Goal: Task Accomplishment & Management: Manage account settings

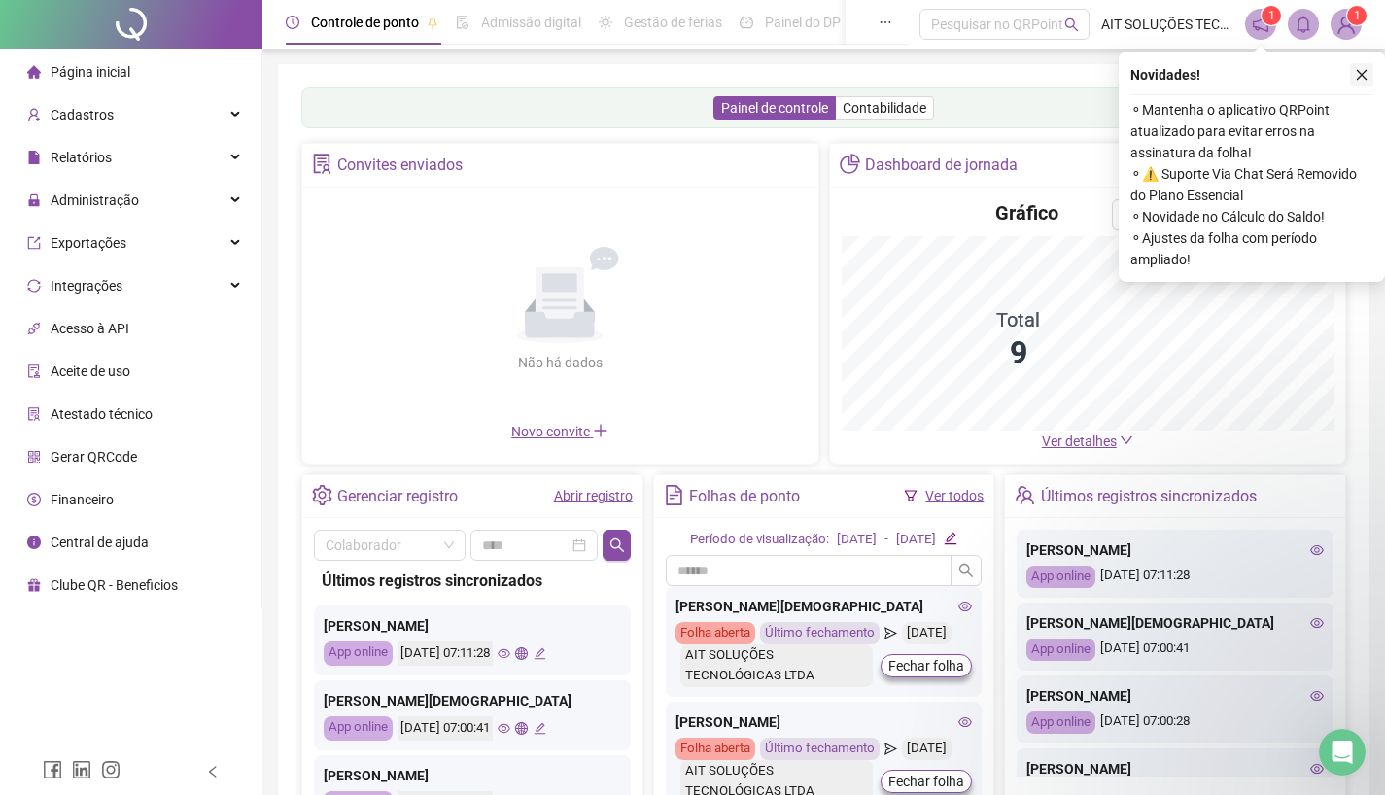
click at [1357, 70] on icon "close" at bounding box center [1362, 75] width 14 height 14
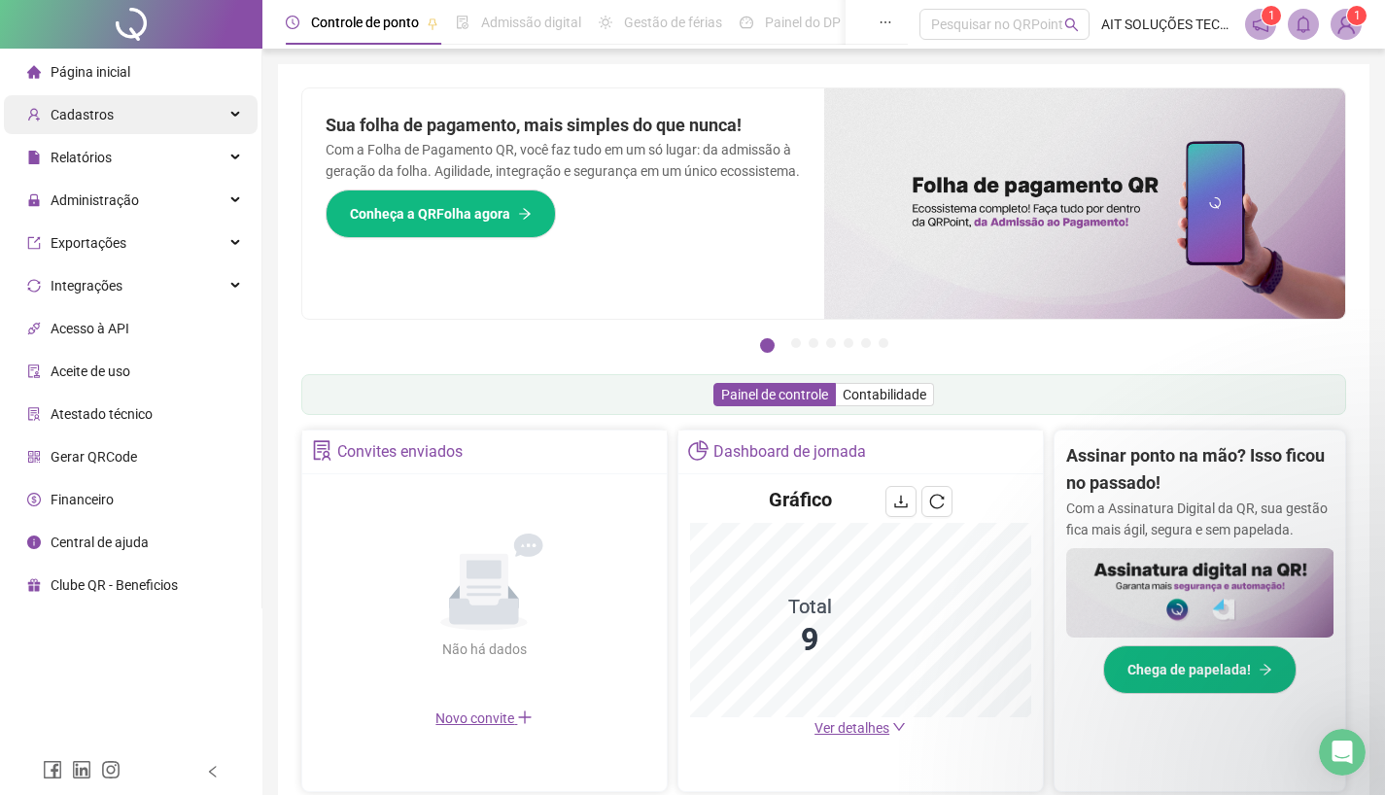
click at [92, 117] on span "Cadastros" at bounding box center [82, 115] width 63 height 16
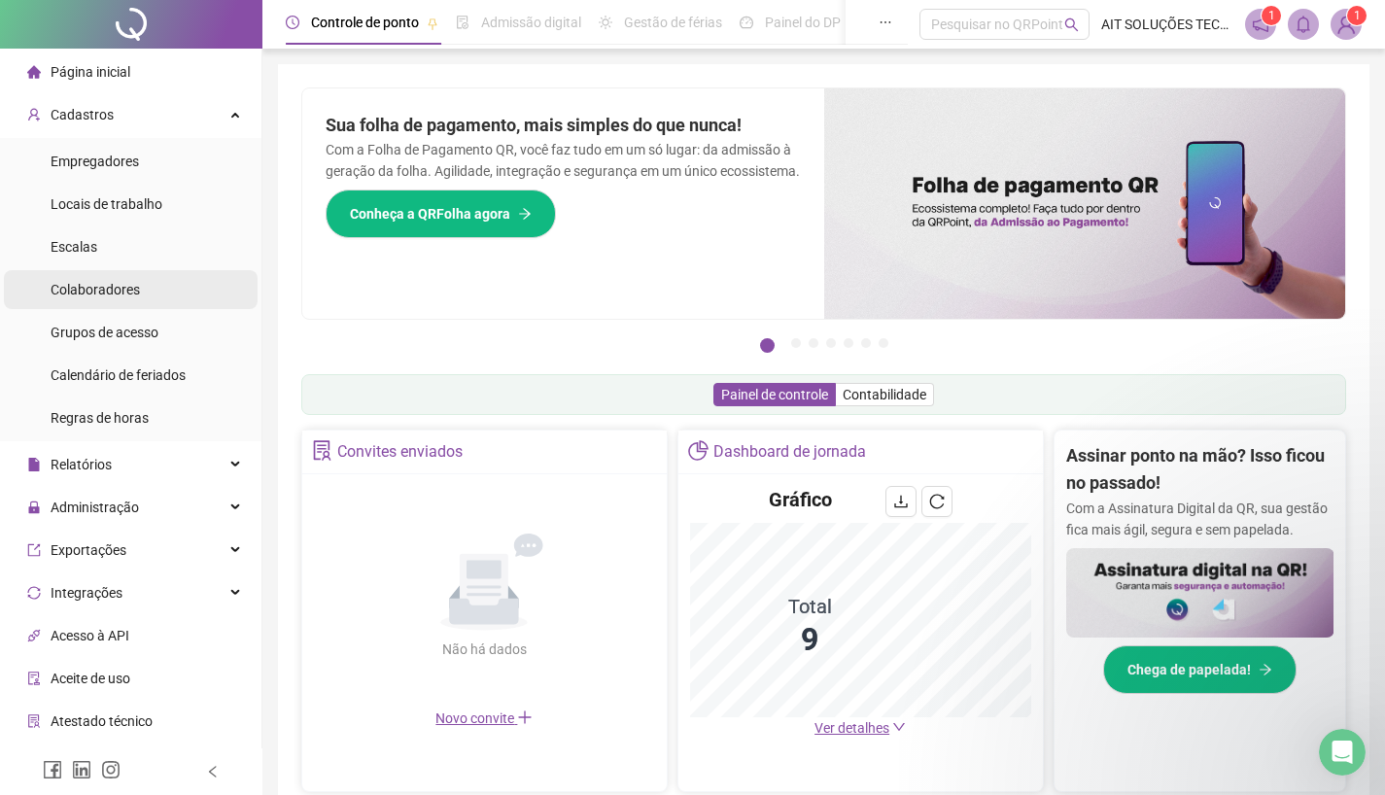
click at [105, 295] on span "Colaboradores" at bounding box center [95, 290] width 89 height 16
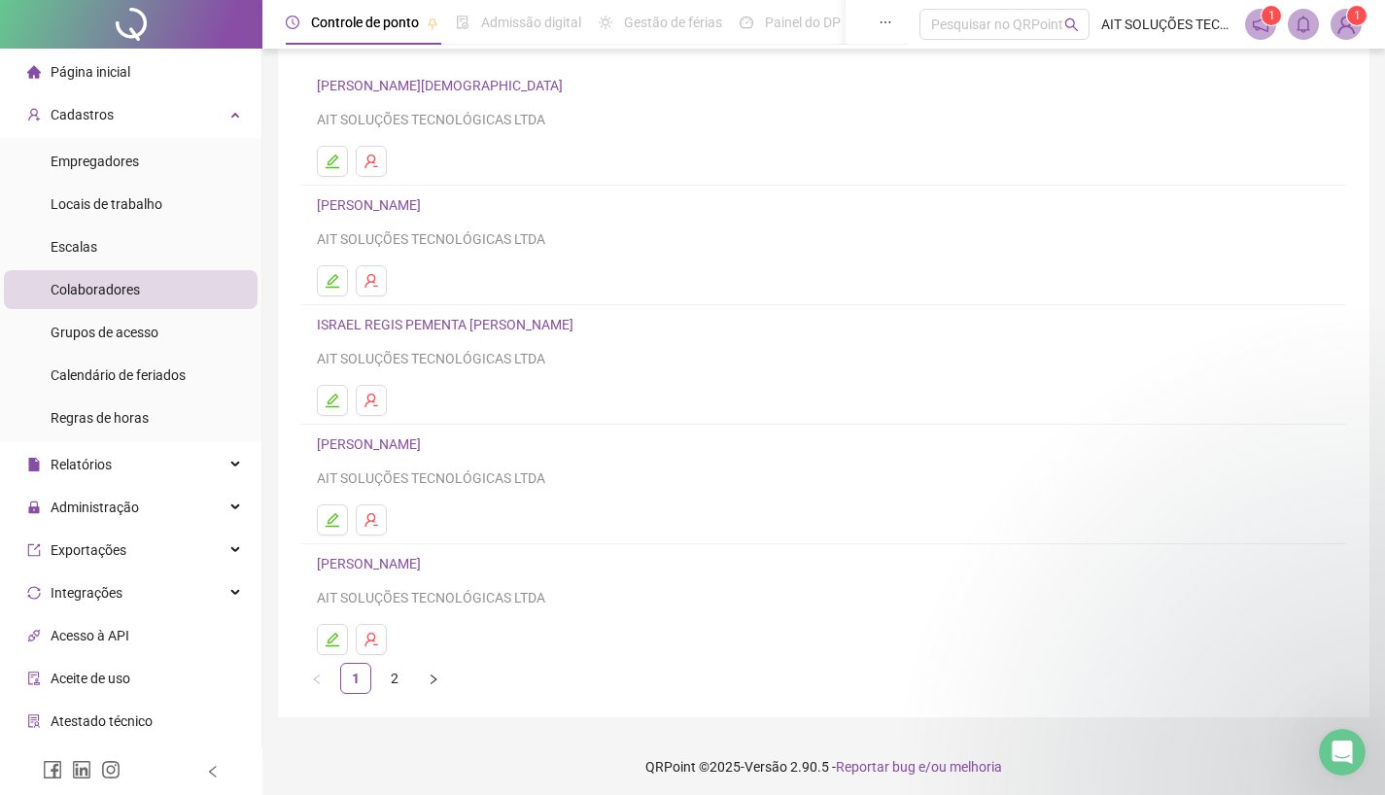
scroll to position [145, 0]
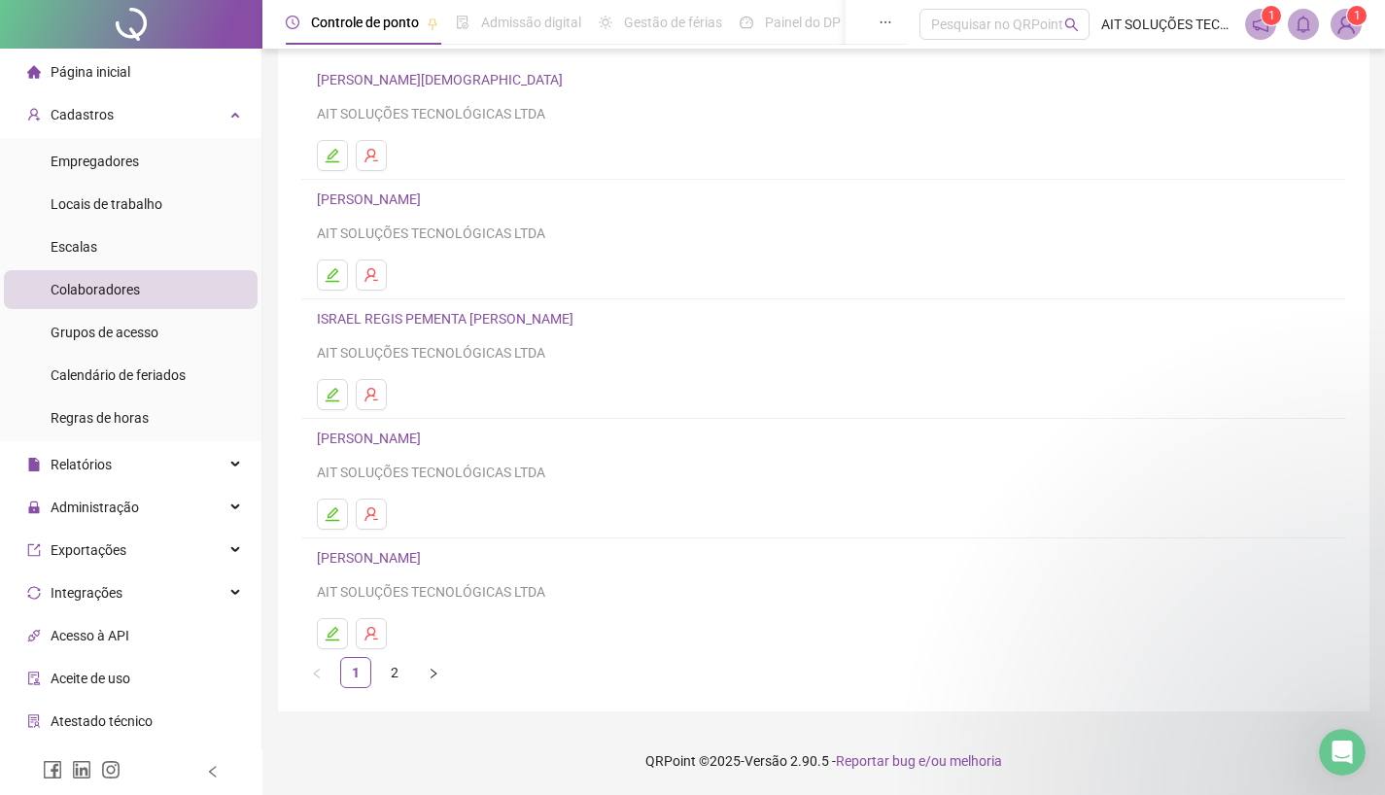
click at [363, 559] on link "[PERSON_NAME]" at bounding box center [372, 558] width 110 height 16
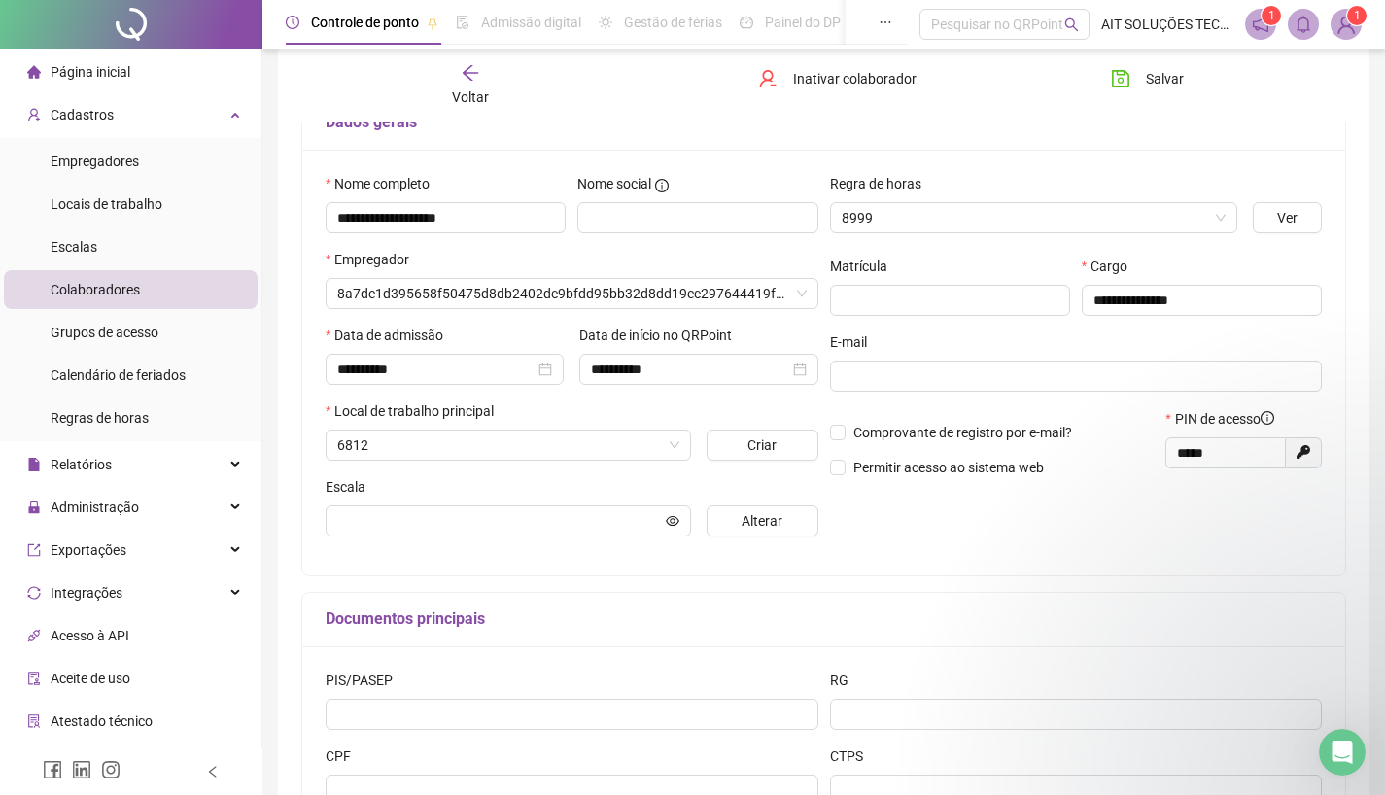
scroll to position [155, 0]
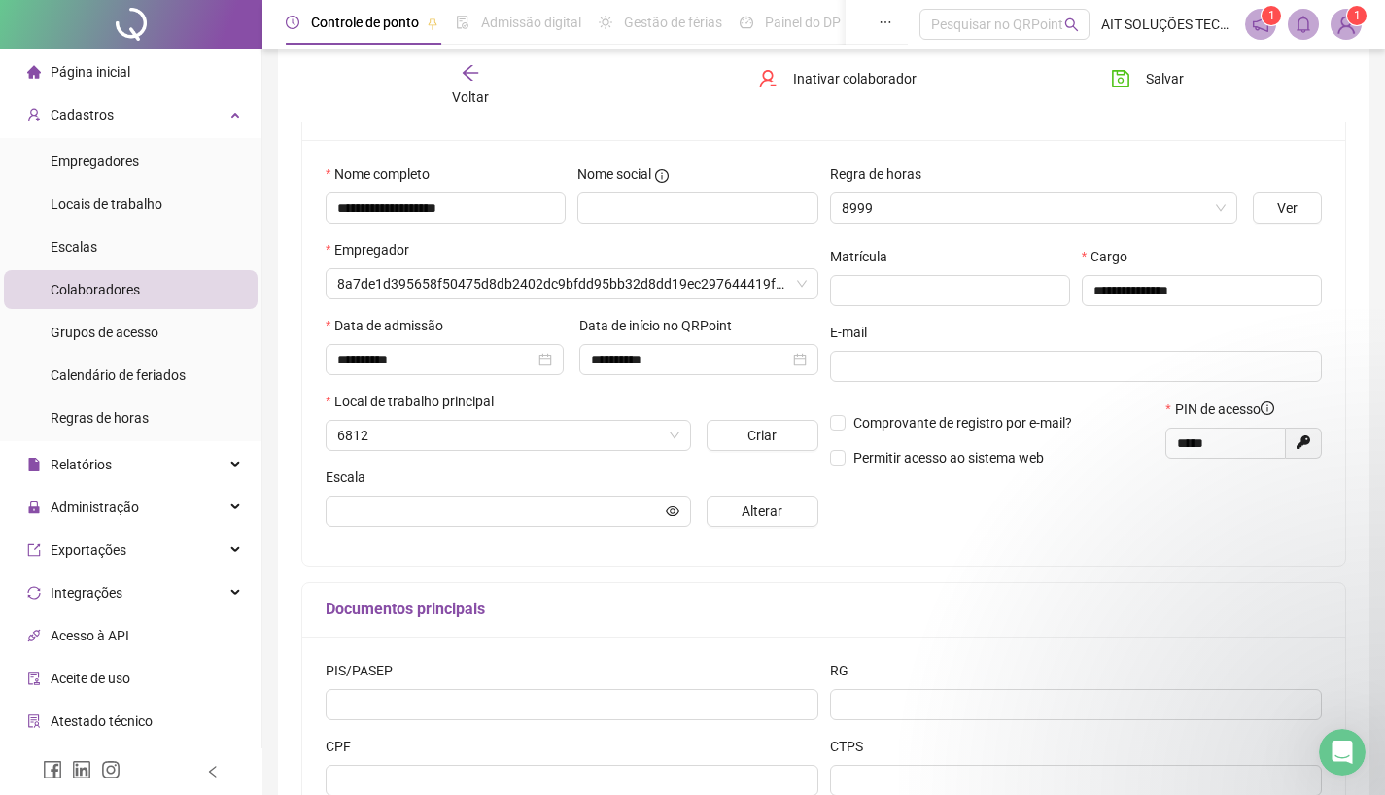
type input "**********"
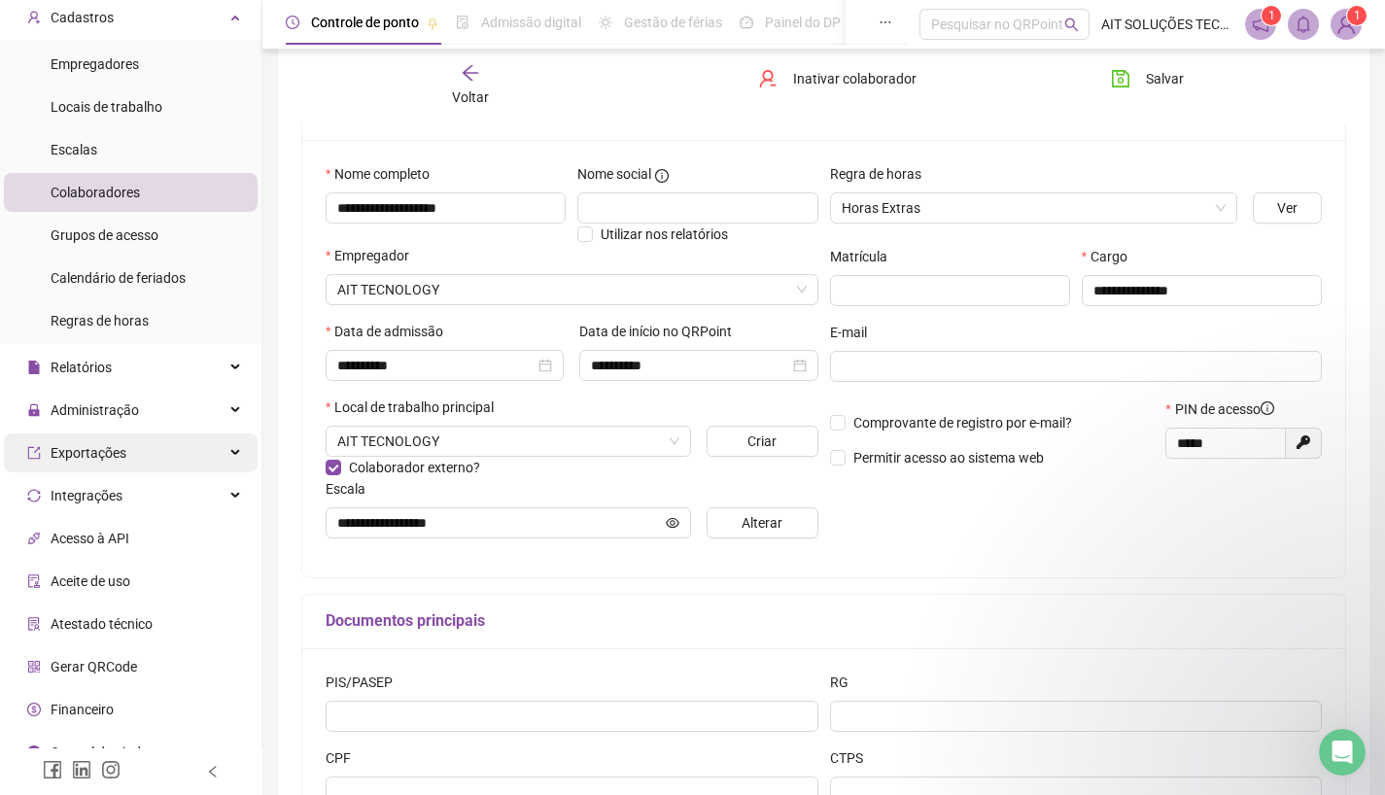
scroll to position [121, 0]
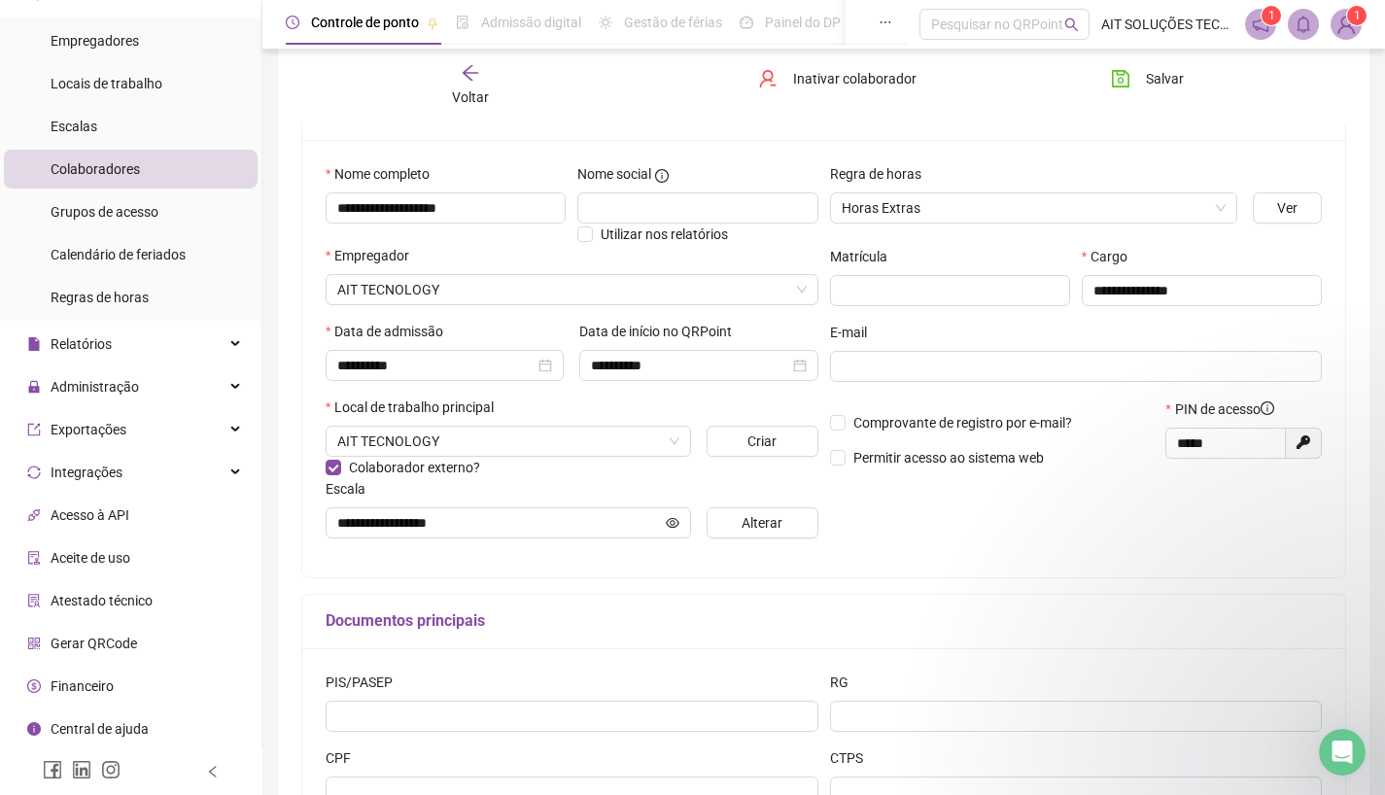
click at [95, 644] on span "Gerar QRCode" at bounding box center [94, 644] width 87 height 16
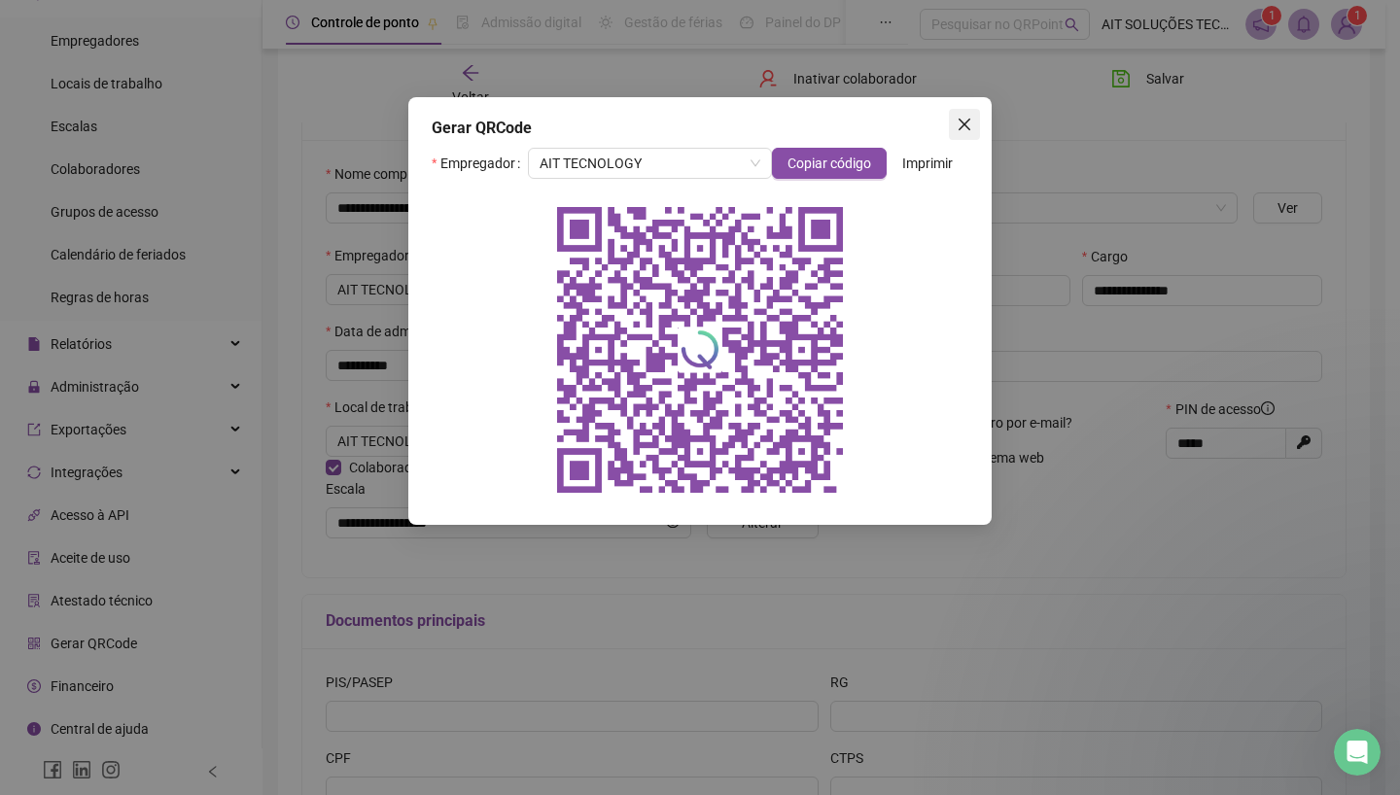
click at [969, 125] on icon "close" at bounding box center [965, 125] width 16 height 16
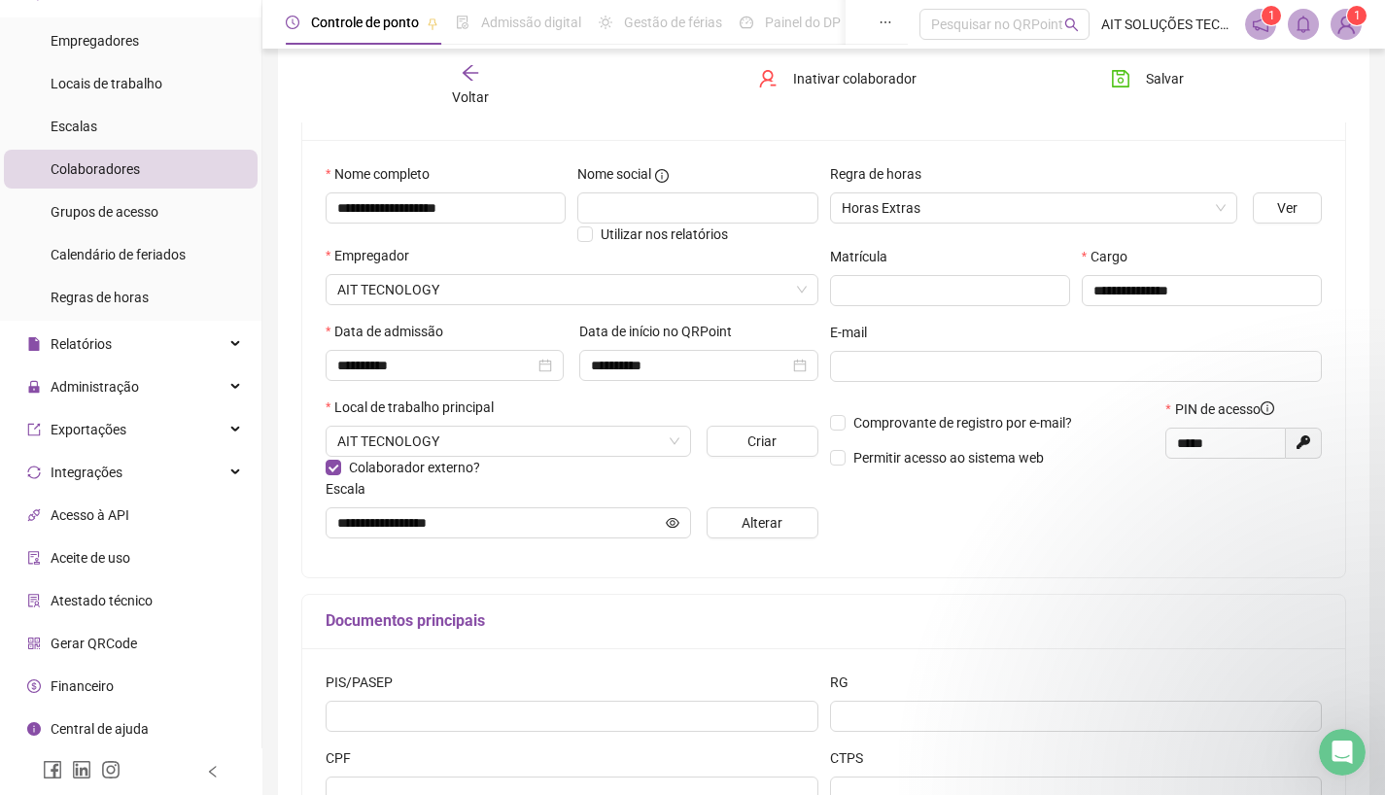
click at [74, 644] on span "Gerar QRCode" at bounding box center [94, 644] width 87 height 16
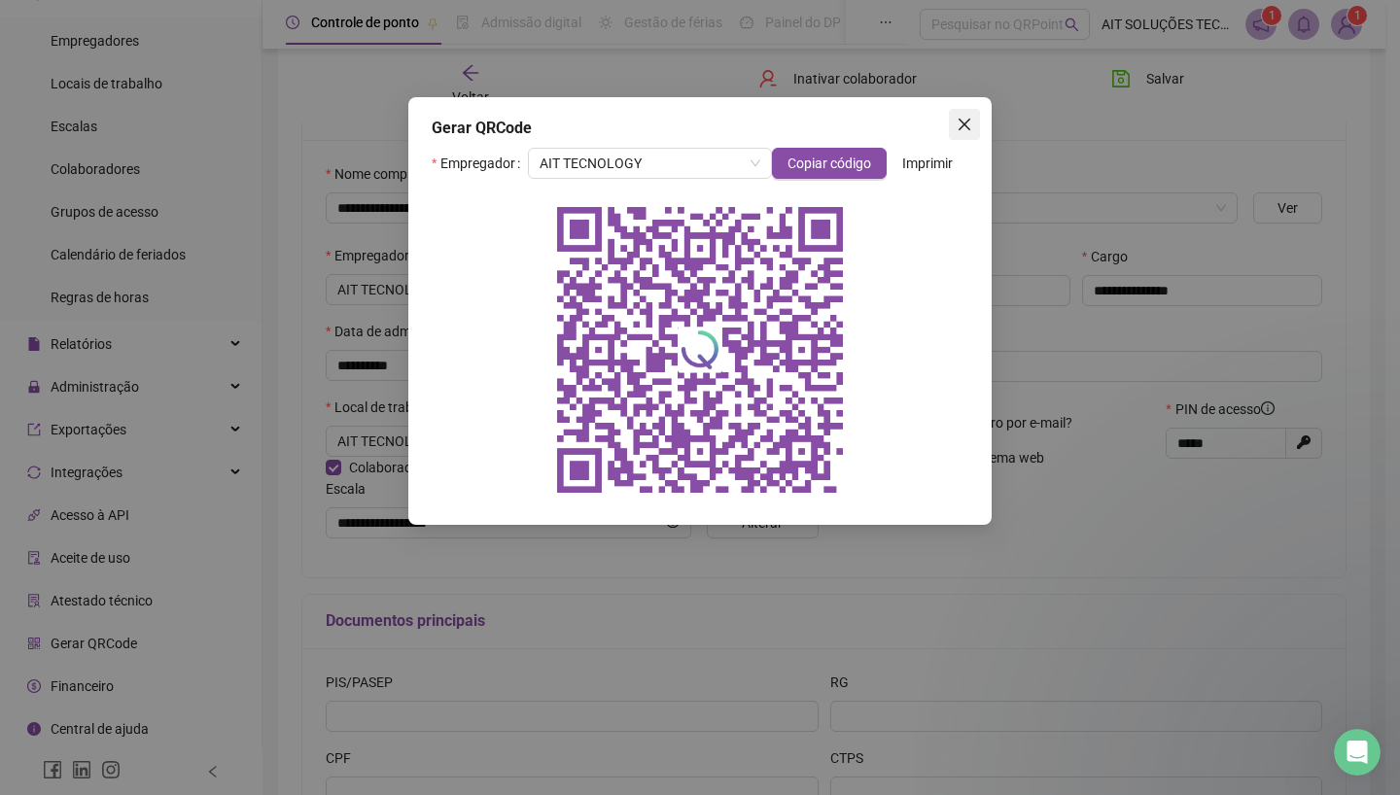
click at [968, 119] on icon "close" at bounding box center [965, 125] width 16 height 16
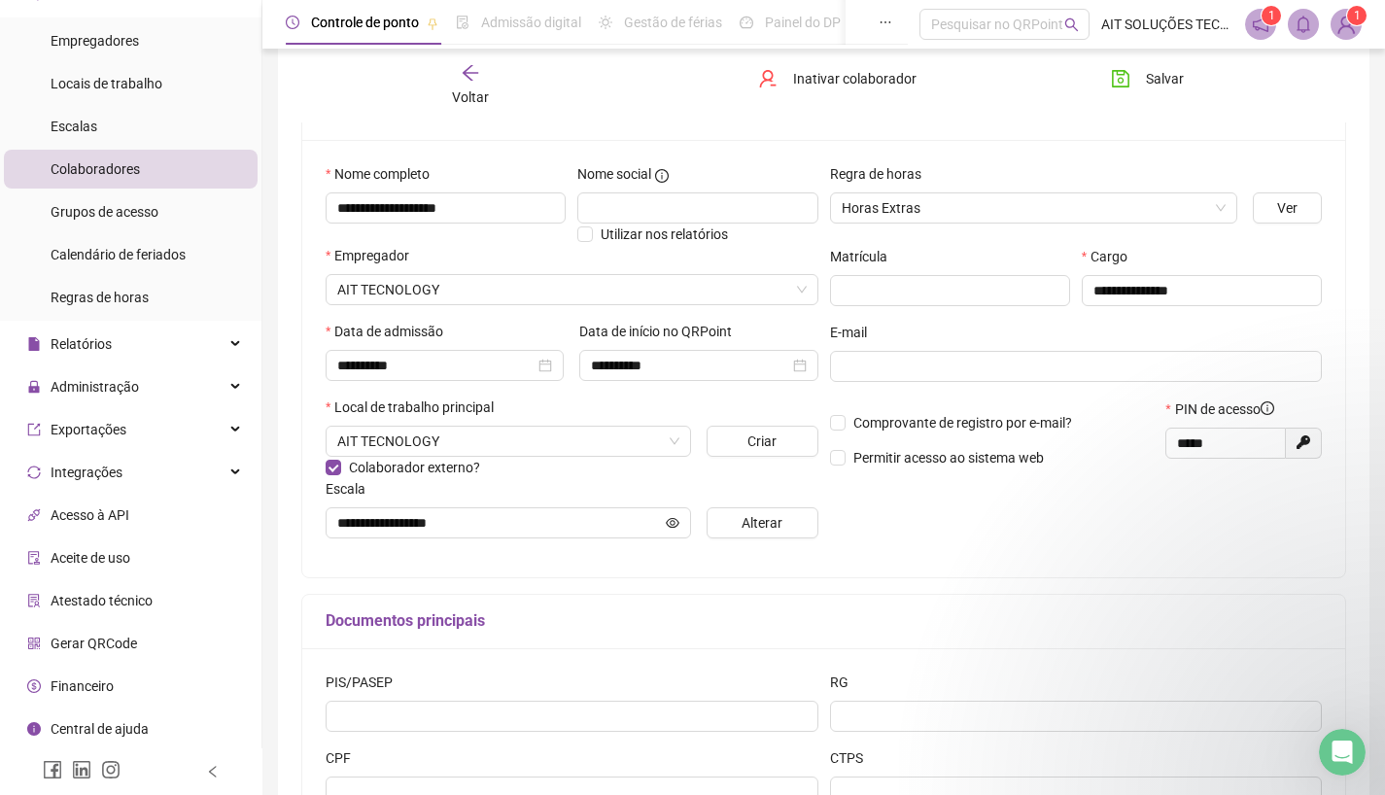
click at [83, 169] on span "Colaboradores" at bounding box center [95, 169] width 89 height 16
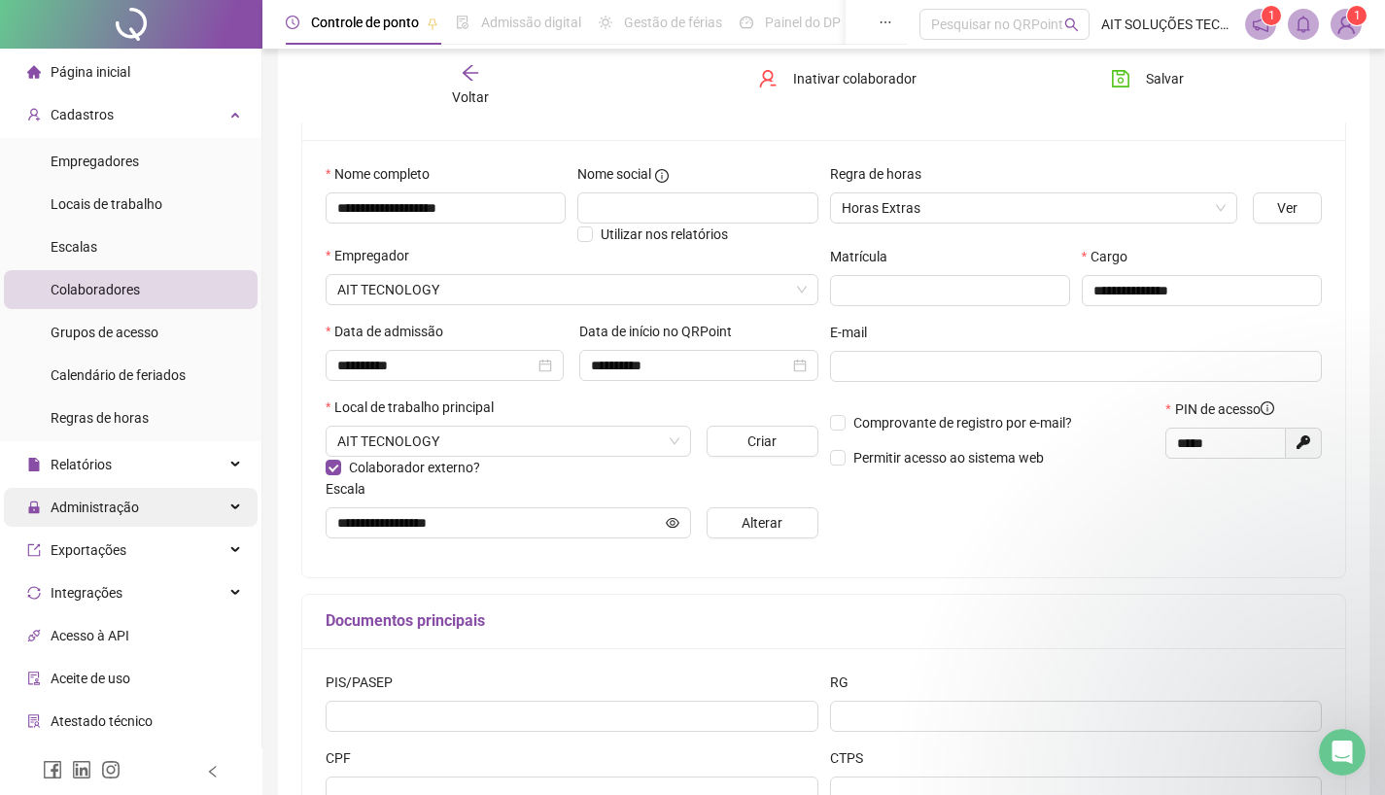
click at [95, 509] on span "Administração" at bounding box center [95, 508] width 88 height 16
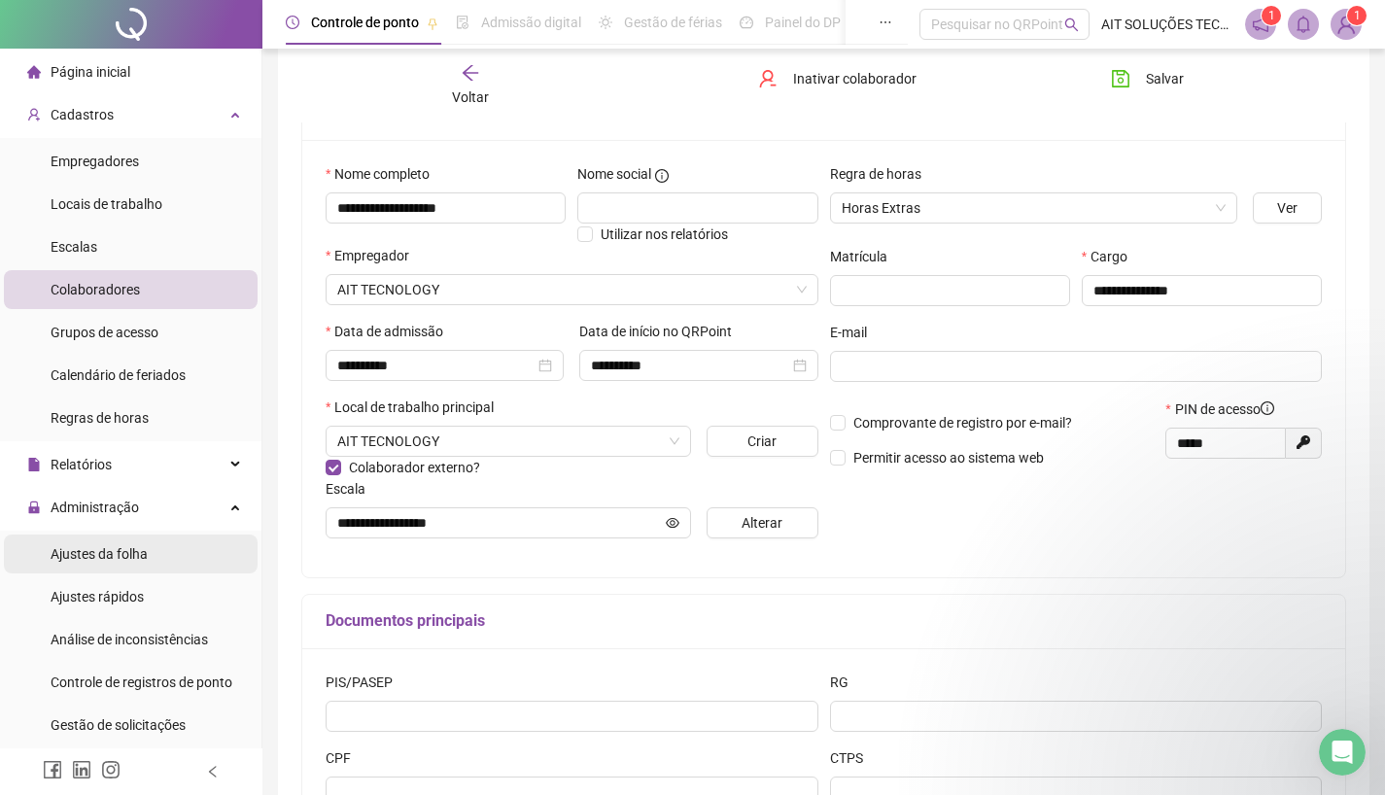
click at [81, 554] on span "Ajustes da folha" at bounding box center [99, 554] width 97 height 16
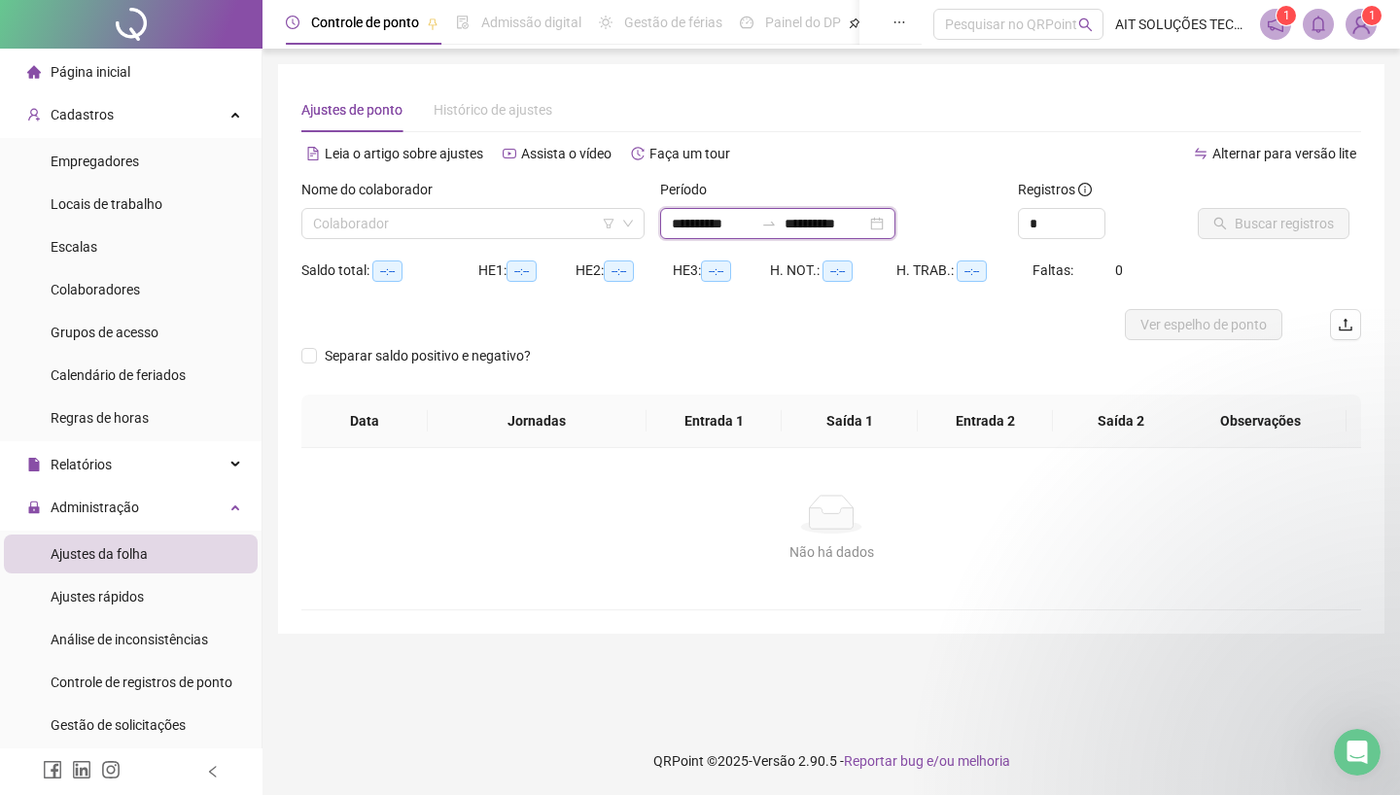
click at [820, 220] on input "**********" at bounding box center [825, 223] width 82 height 21
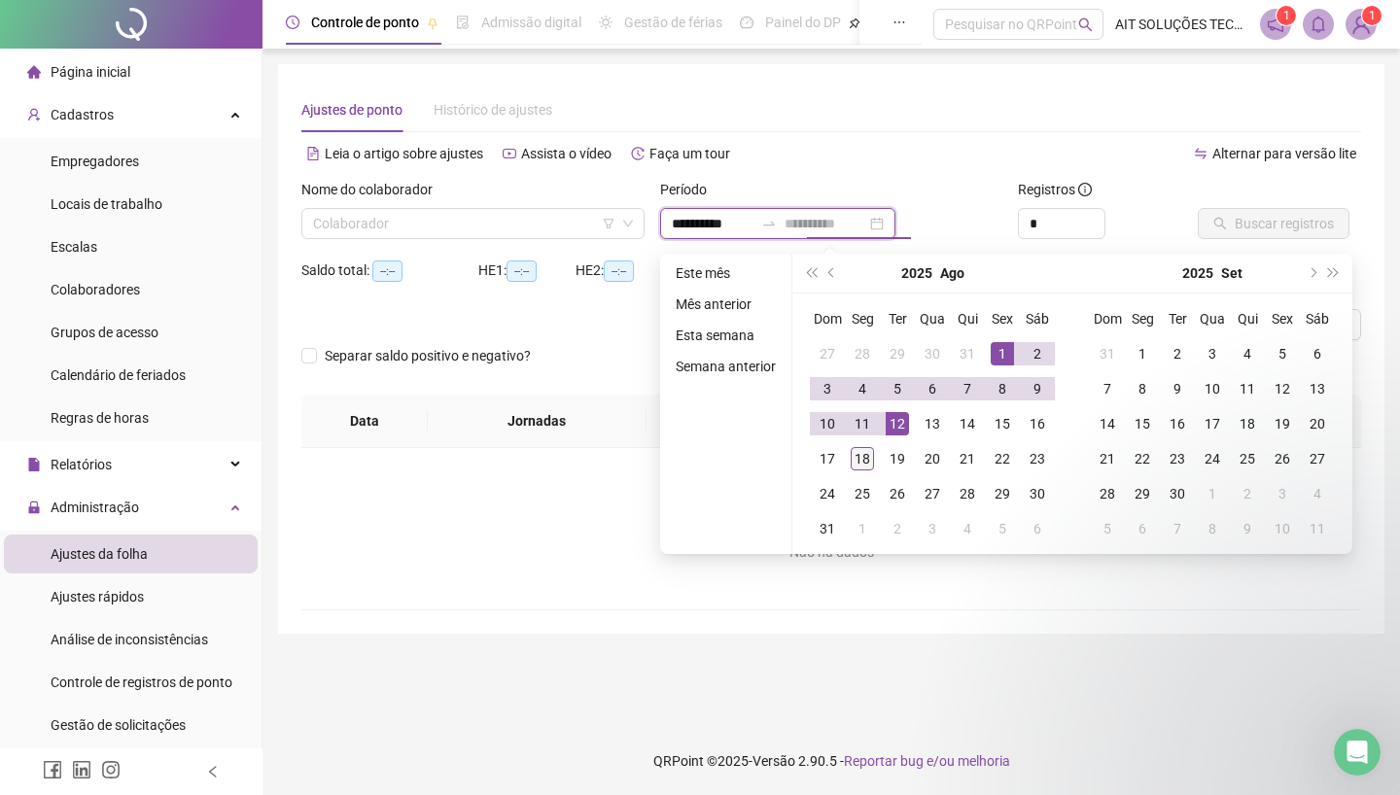
type input "**********"
click at [865, 452] on div "18" at bounding box center [862, 458] width 23 height 23
type input "**********"
click at [542, 223] on input "search" at bounding box center [464, 223] width 302 height 29
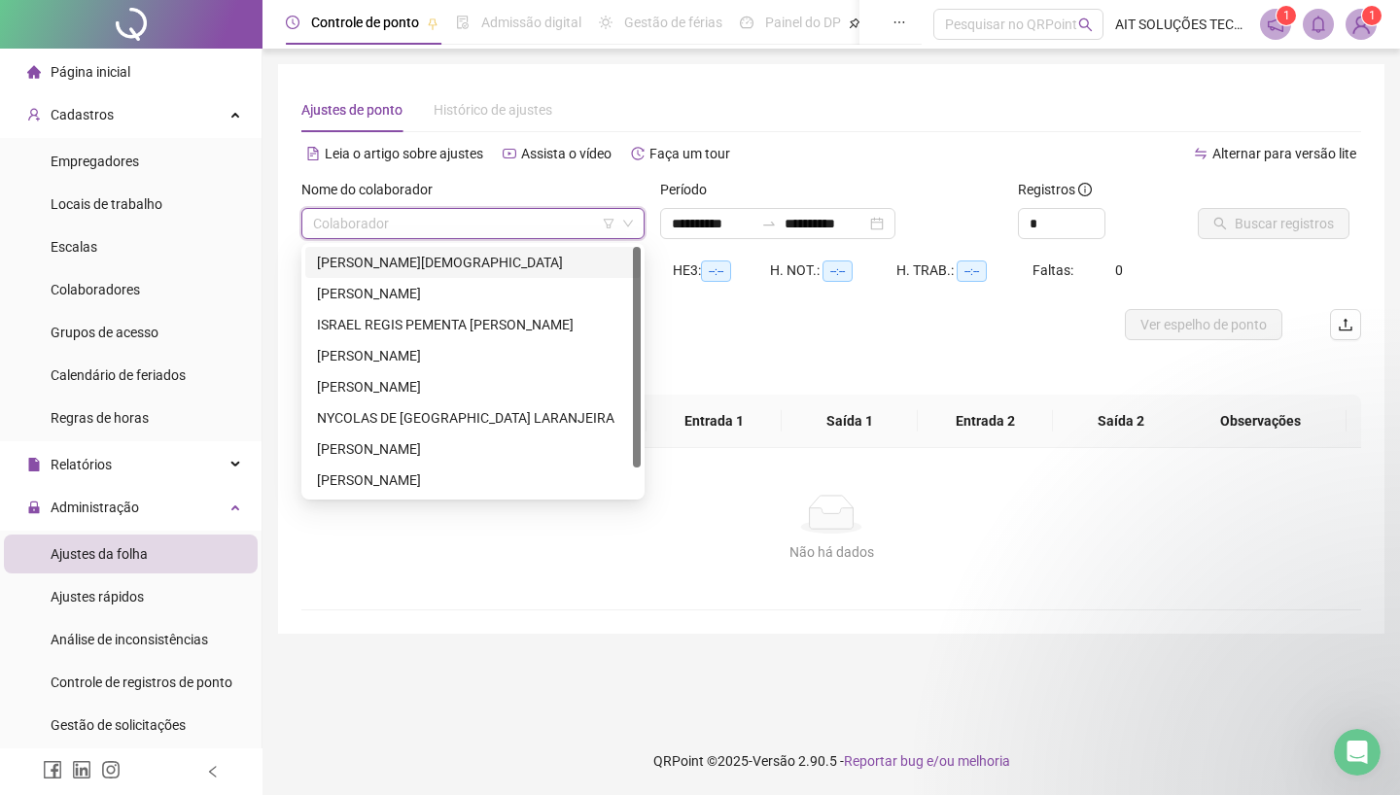
click at [474, 259] on div "[PERSON_NAME][DEMOGRAPHIC_DATA]" at bounding box center [473, 262] width 312 height 21
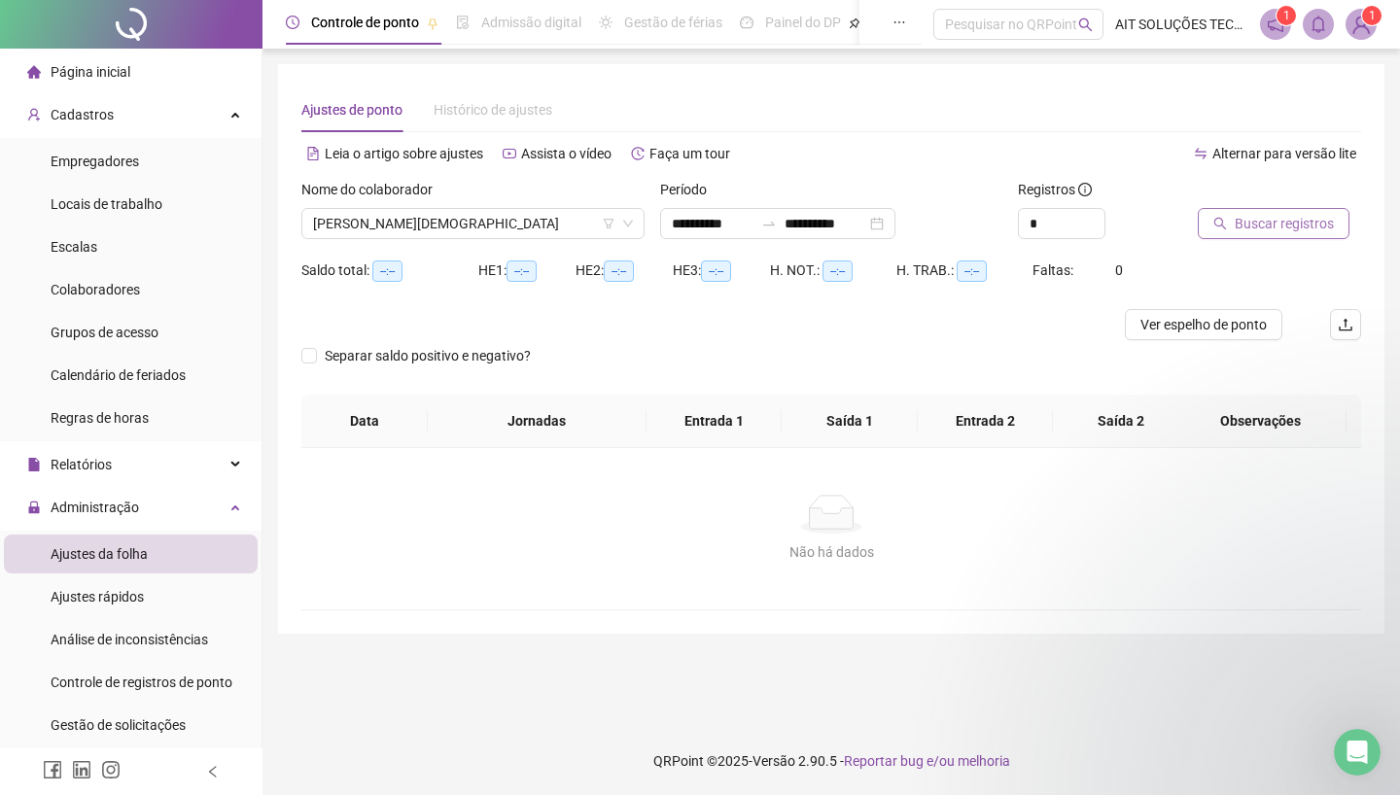
click at [1276, 222] on span "Buscar registros" at bounding box center [1284, 223] width 99 height 21
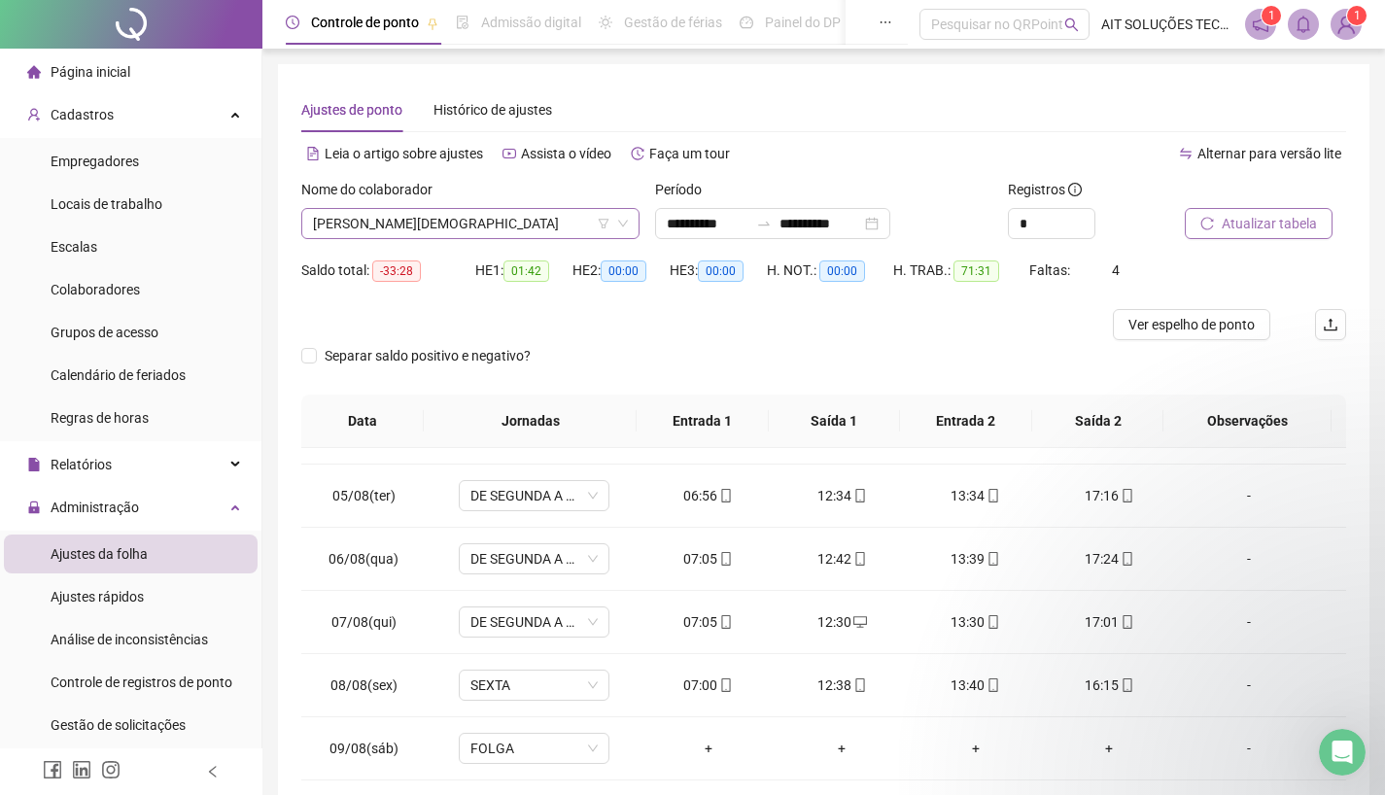
click at [527, 221] on span "[PERSON_NAME][DEMOGRAPHIC_DATA]" at bounding box center [470, 223] width 315 height 29
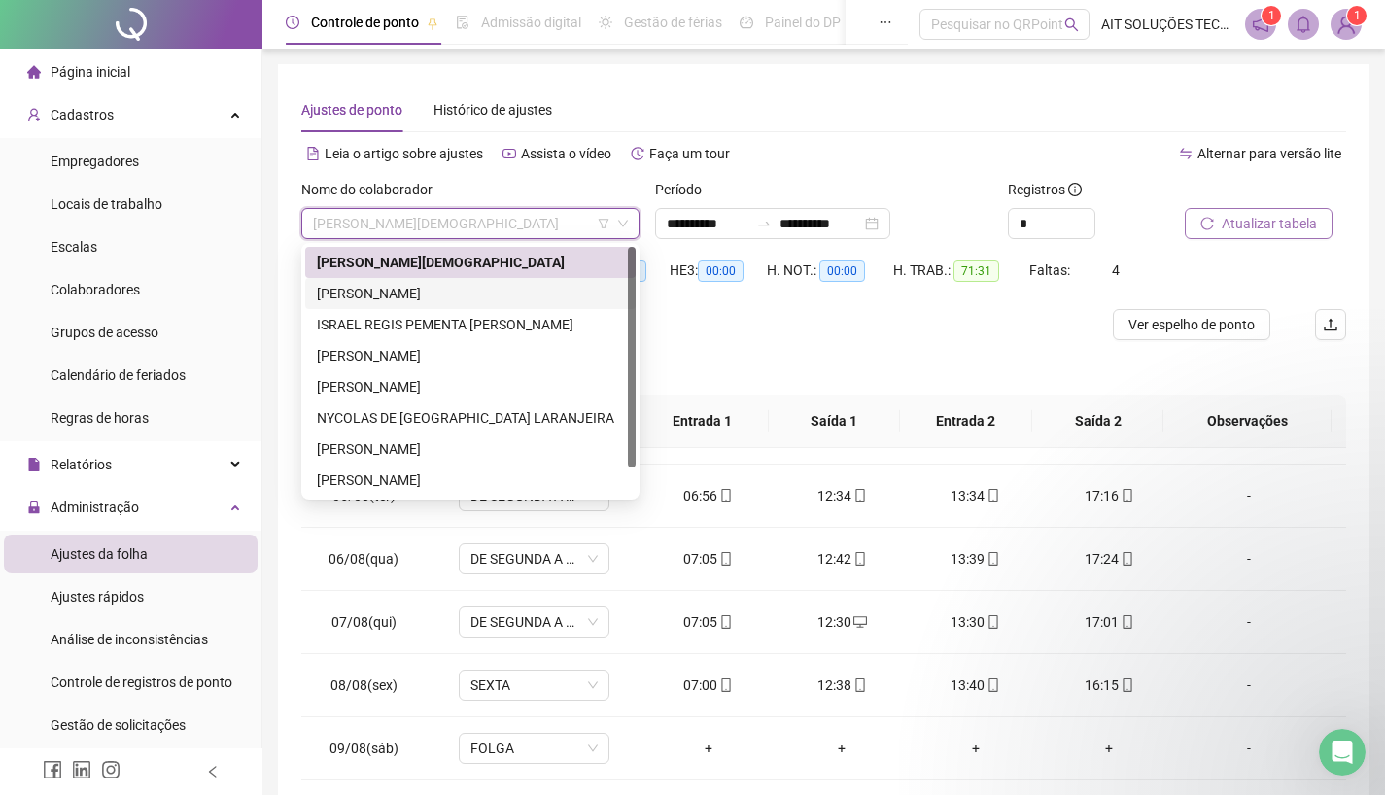
click at [412, 290] on div "[PERSON_NAME]" at bounding box center [470, 293] width 307 height 21
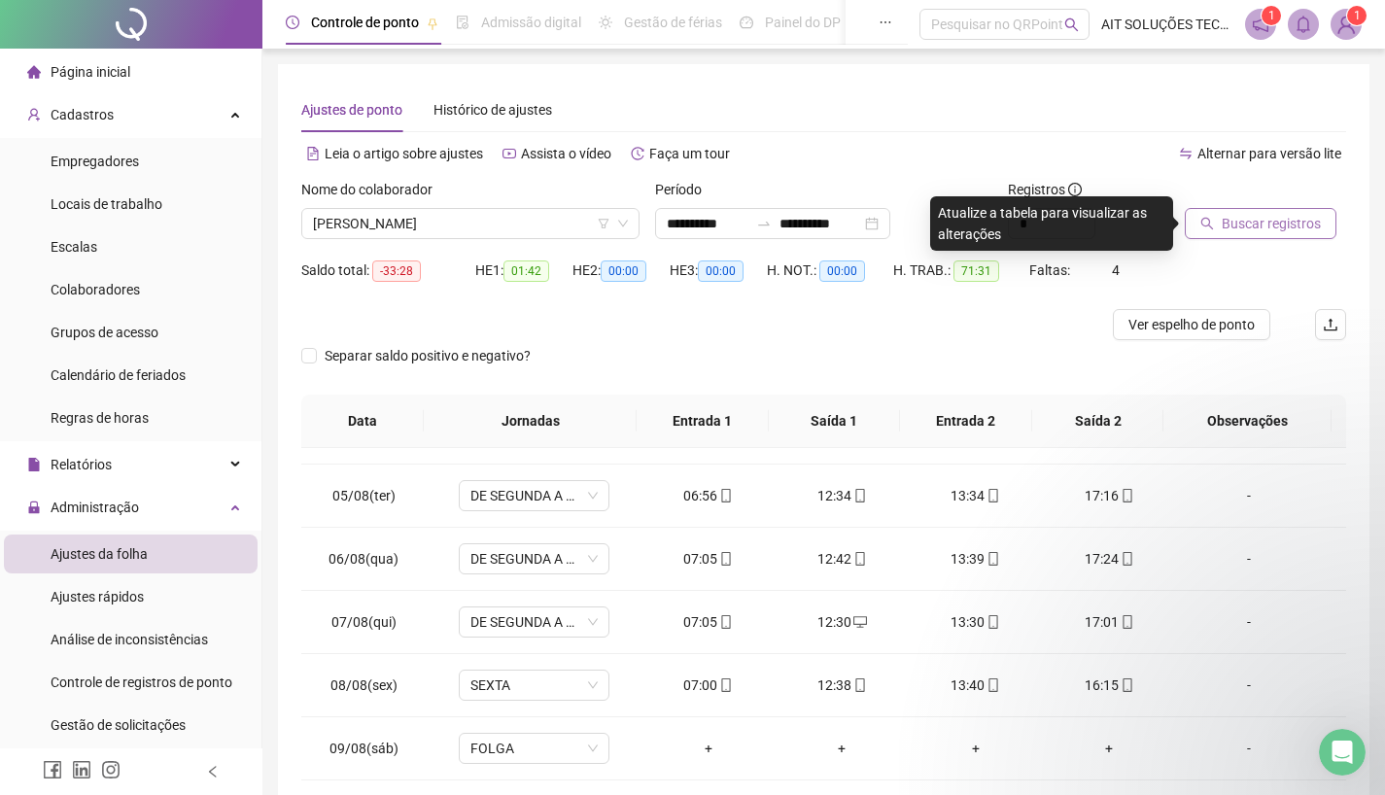
click at [1236, 219] on span "Buscar registros" at bounding box center [1271, 223] width 99 height 21
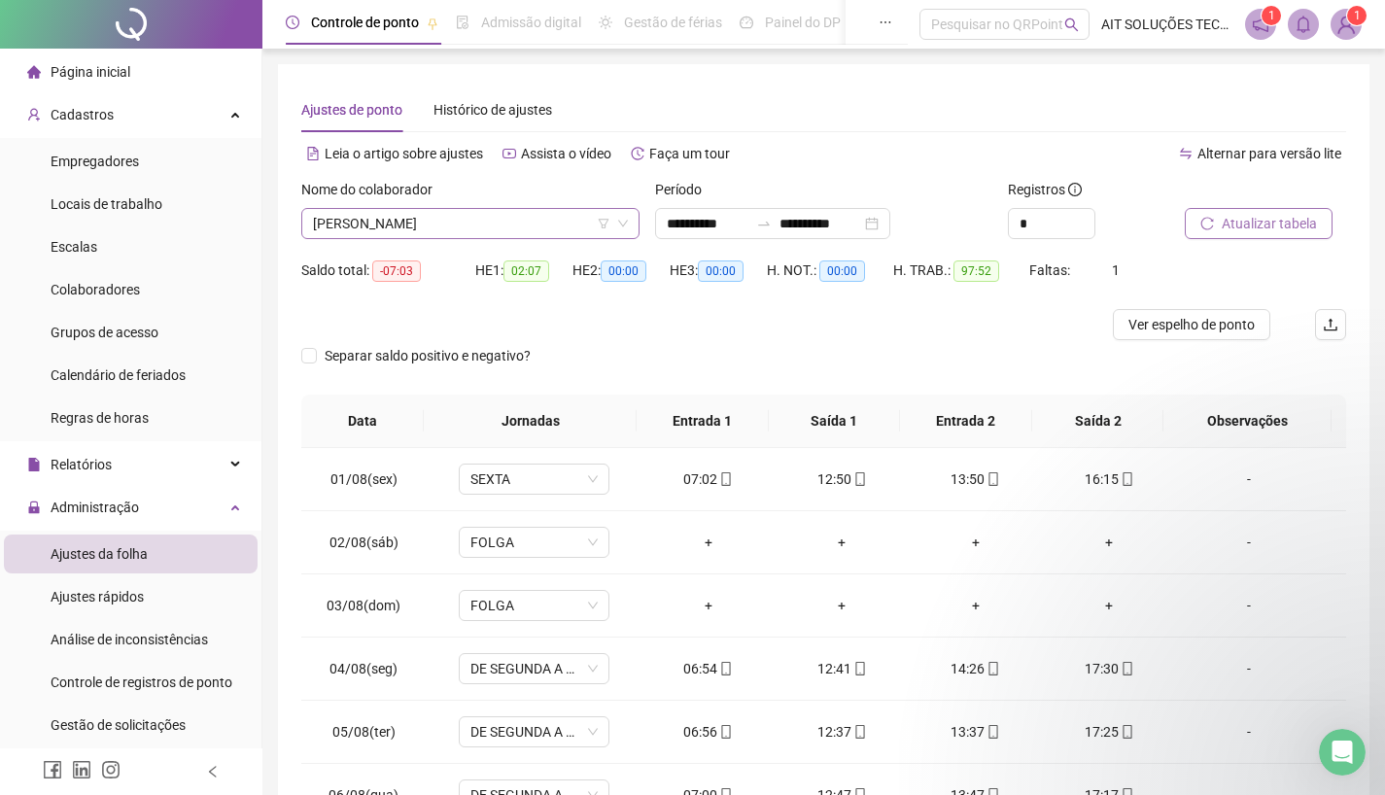
click at [495, 216] on span "[PERSON_NAME]" at bounding box center [470, 223] width 315 height 29
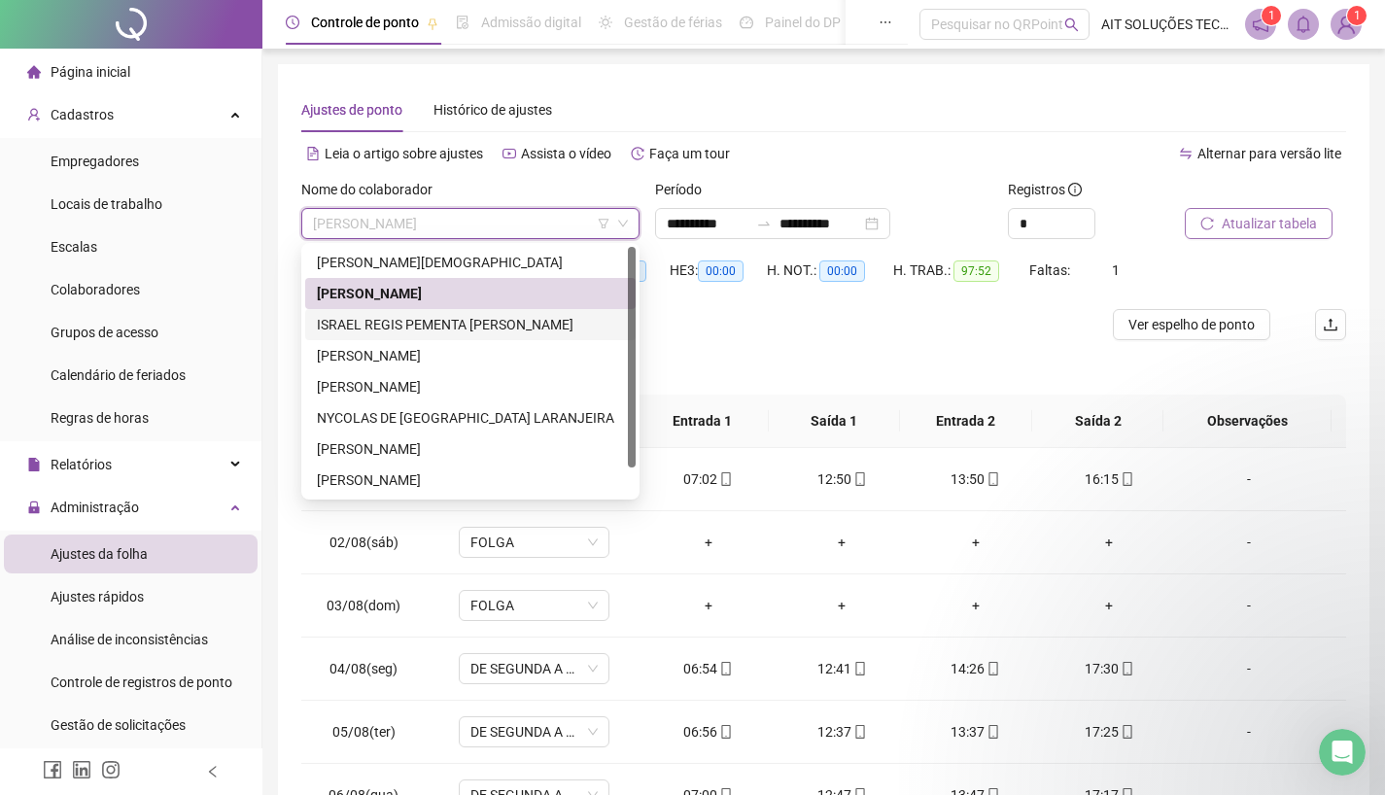
click at [472, 317] on div "ISRAEL REGIS PEMENTA [PERSON_NAME]" at bounding box center [470, 324] width 307 height 21
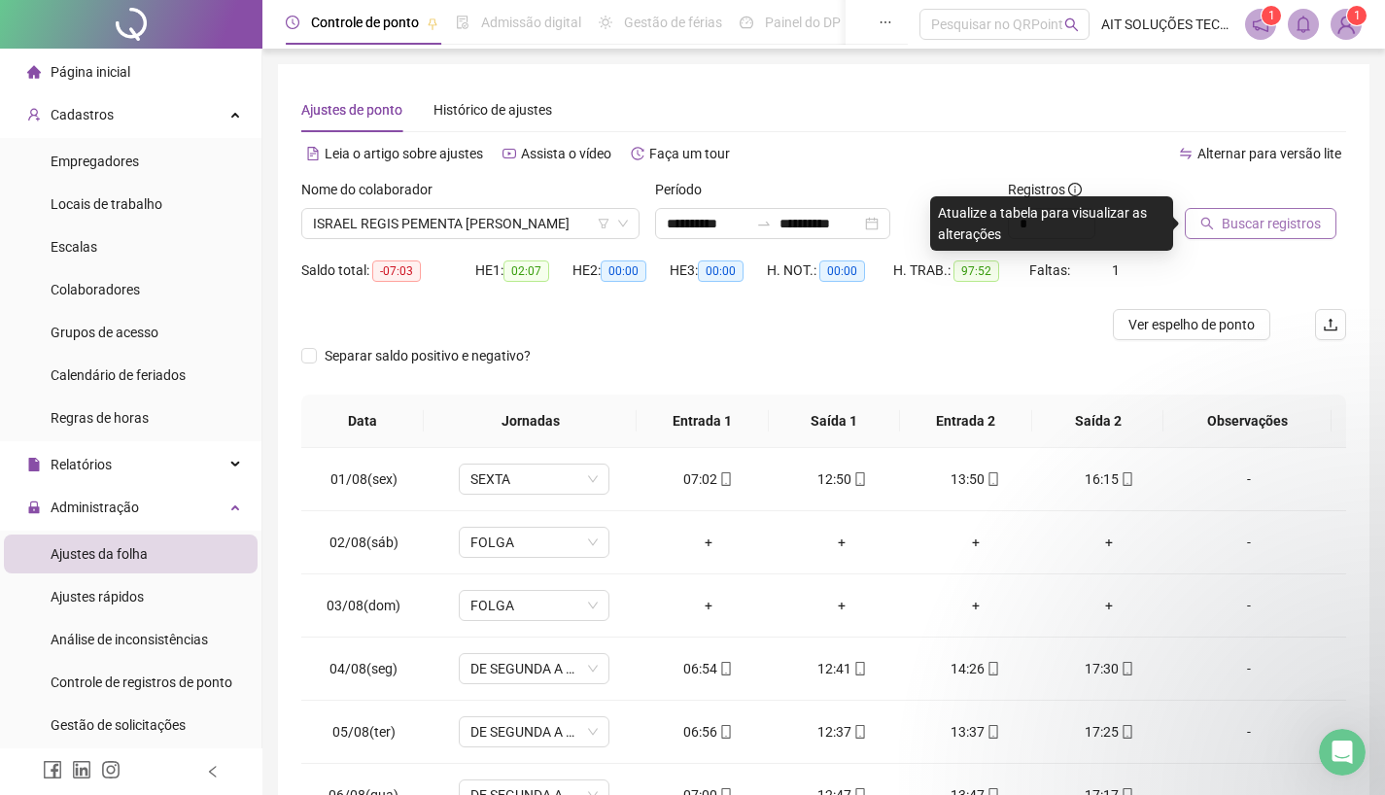
click at [1235, 225] on span "Buscar registros" at bounding box center [1271, 223] width 99 height 21
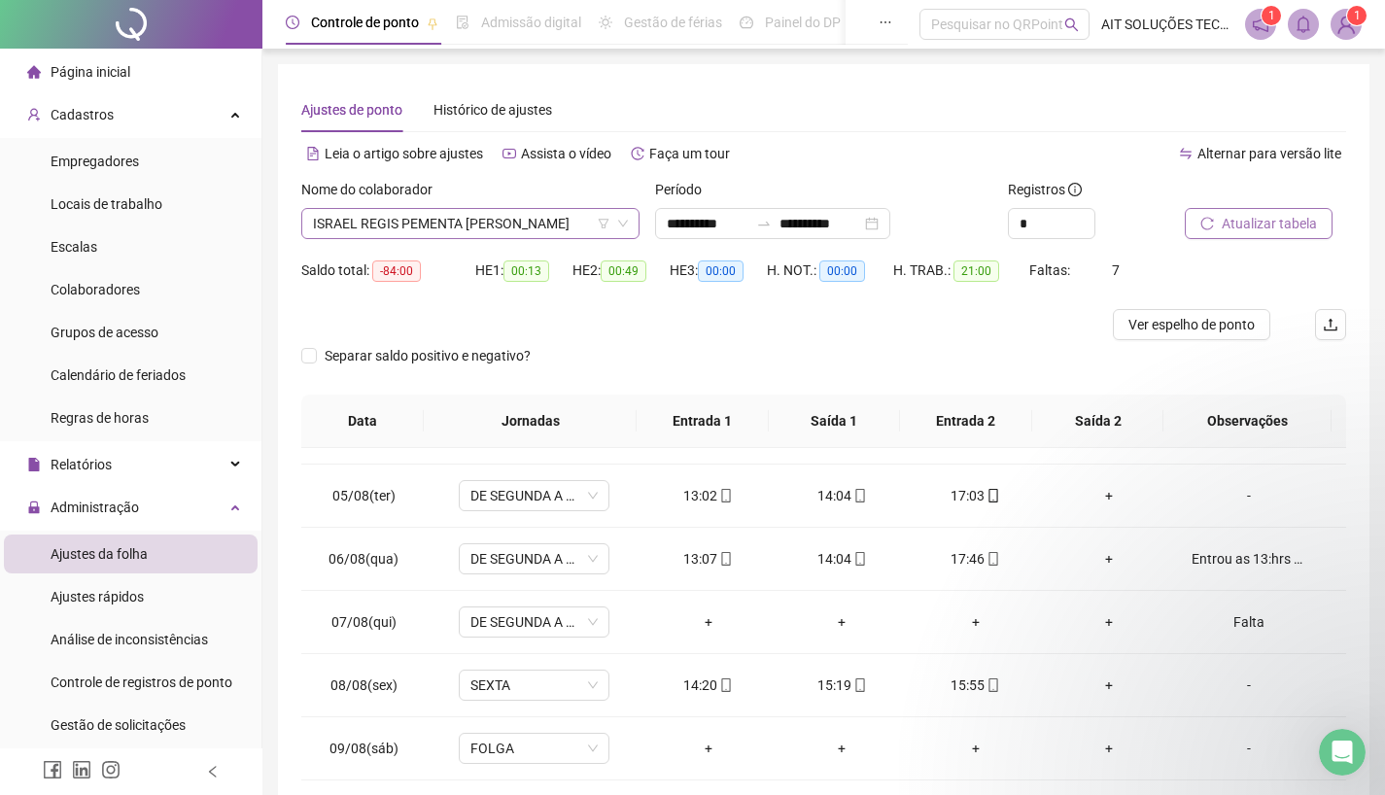
click at [540, 225] on span "ISRAEL REGIS PEMENTA [PERSON_NAME]" at bounding box center [470, 223] width 315 height 29
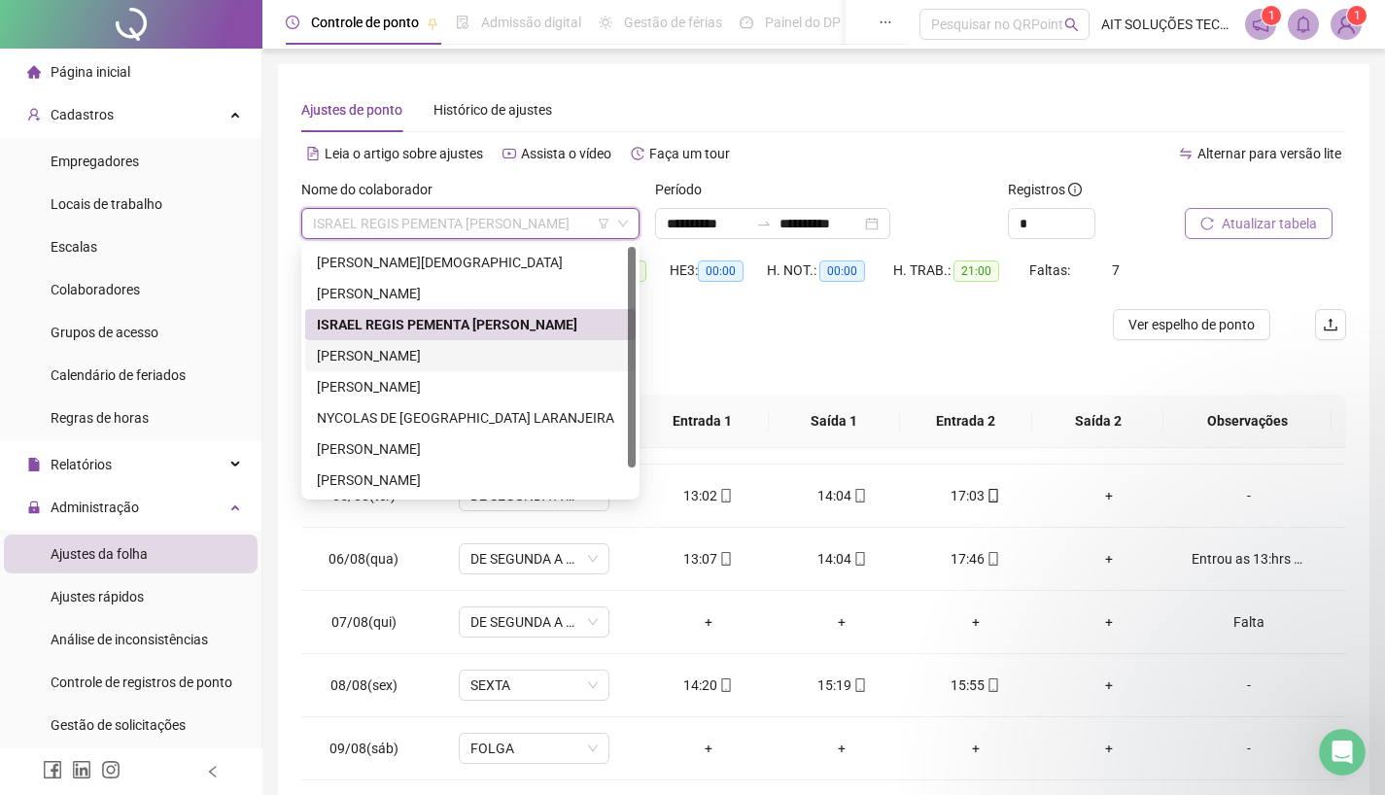
click at [476, 362] on div "[PERSON_NAME]" at bounding box center [470, 355] width 307 height 21
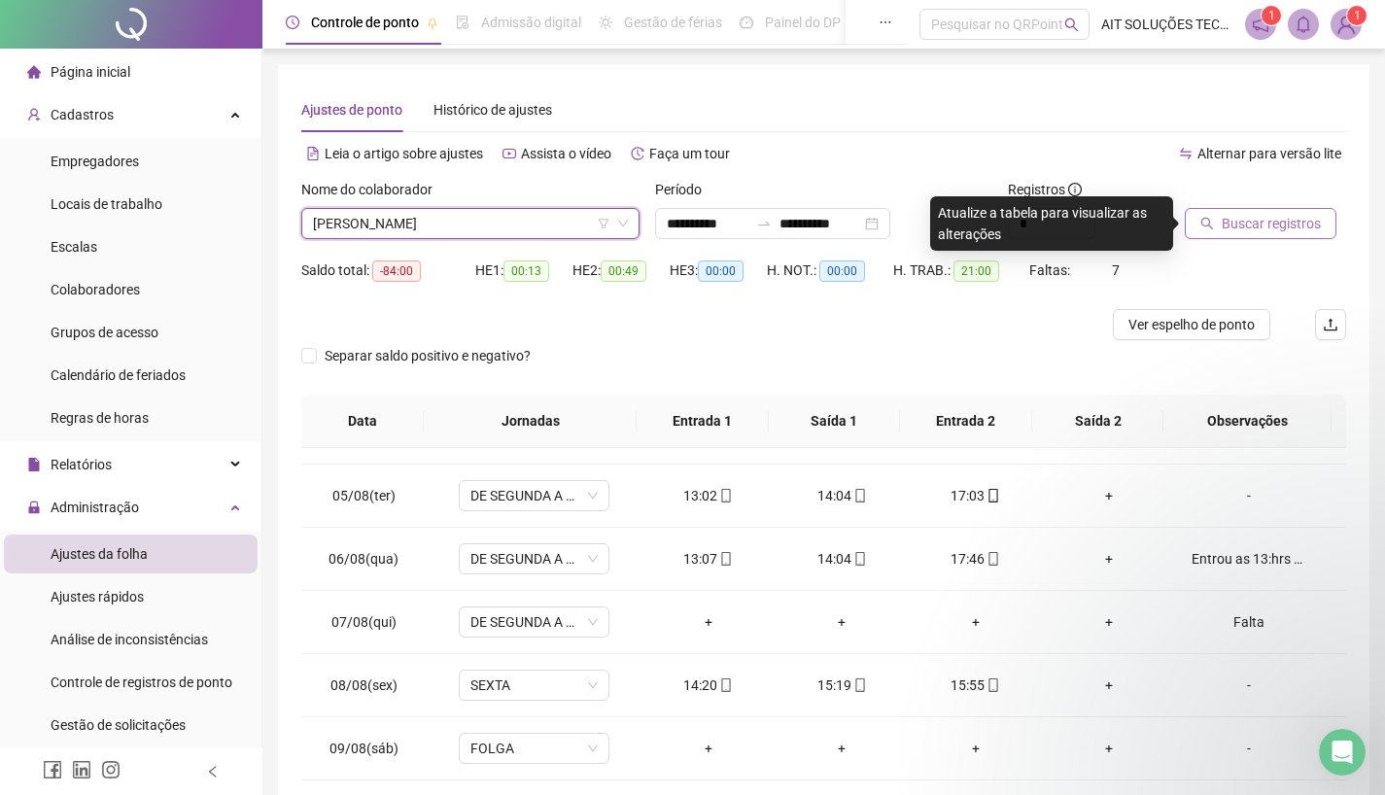
click at [1258, 222] on span "Buscar registros" at bounding box center [1271, 223] width 99 height 21
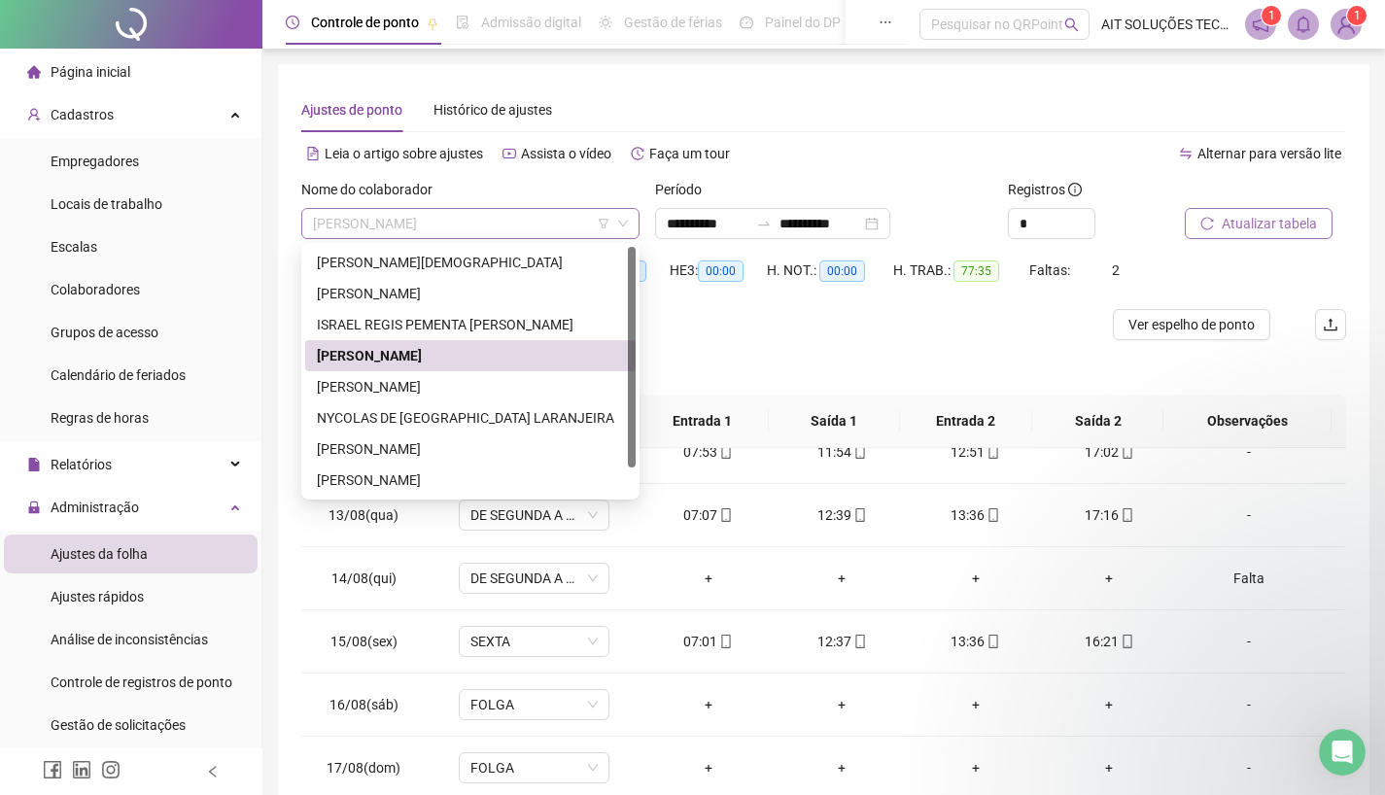
click at [558, 219] on span "[PERSON_NAME]" at bounding box center [470, 223] width 315 height 29
click at [440, 384] on div "[PERSON_NAME]" at bounding box center [470, 386] width 307 height 21
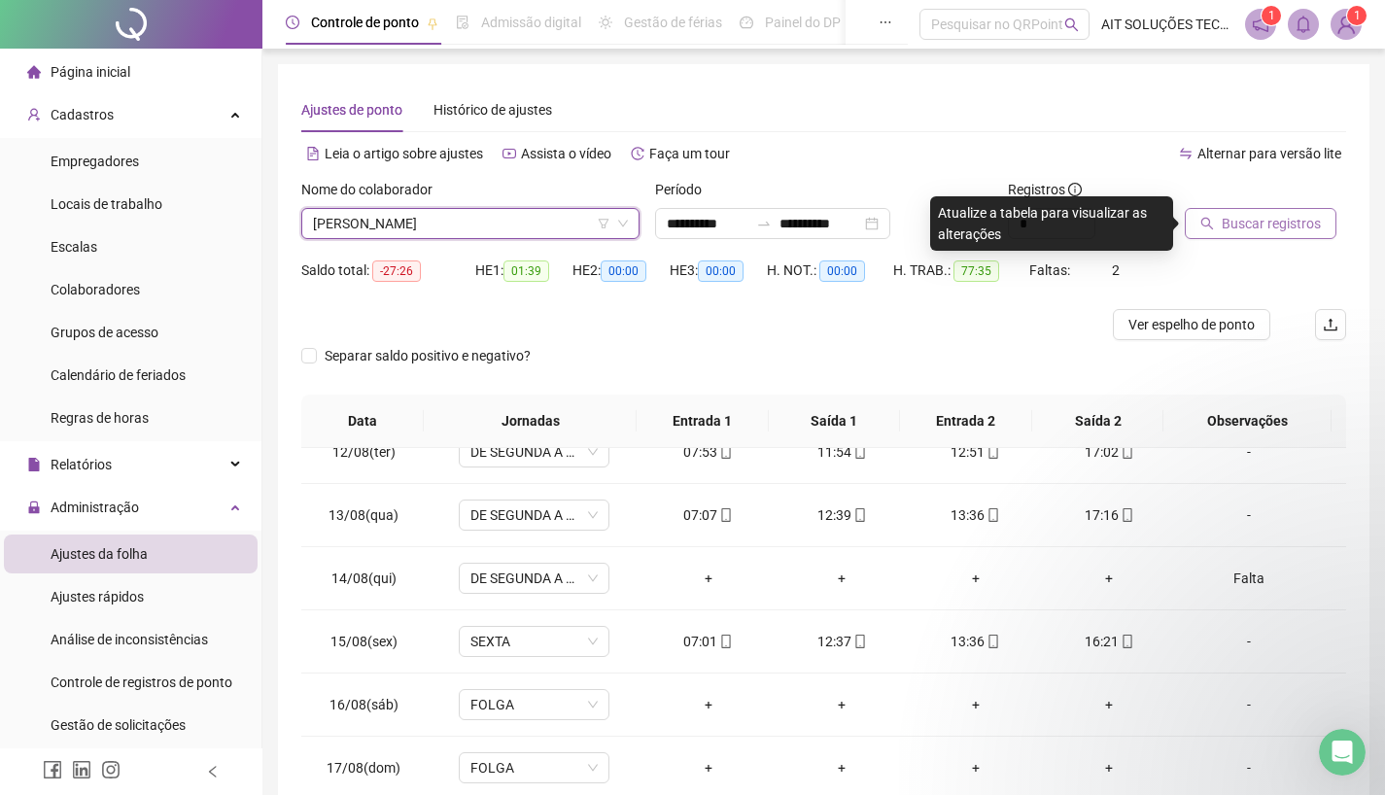
click at [1279, 222] on span "Buscar registros" at bounding box center [1271, 223] width 99 height 21
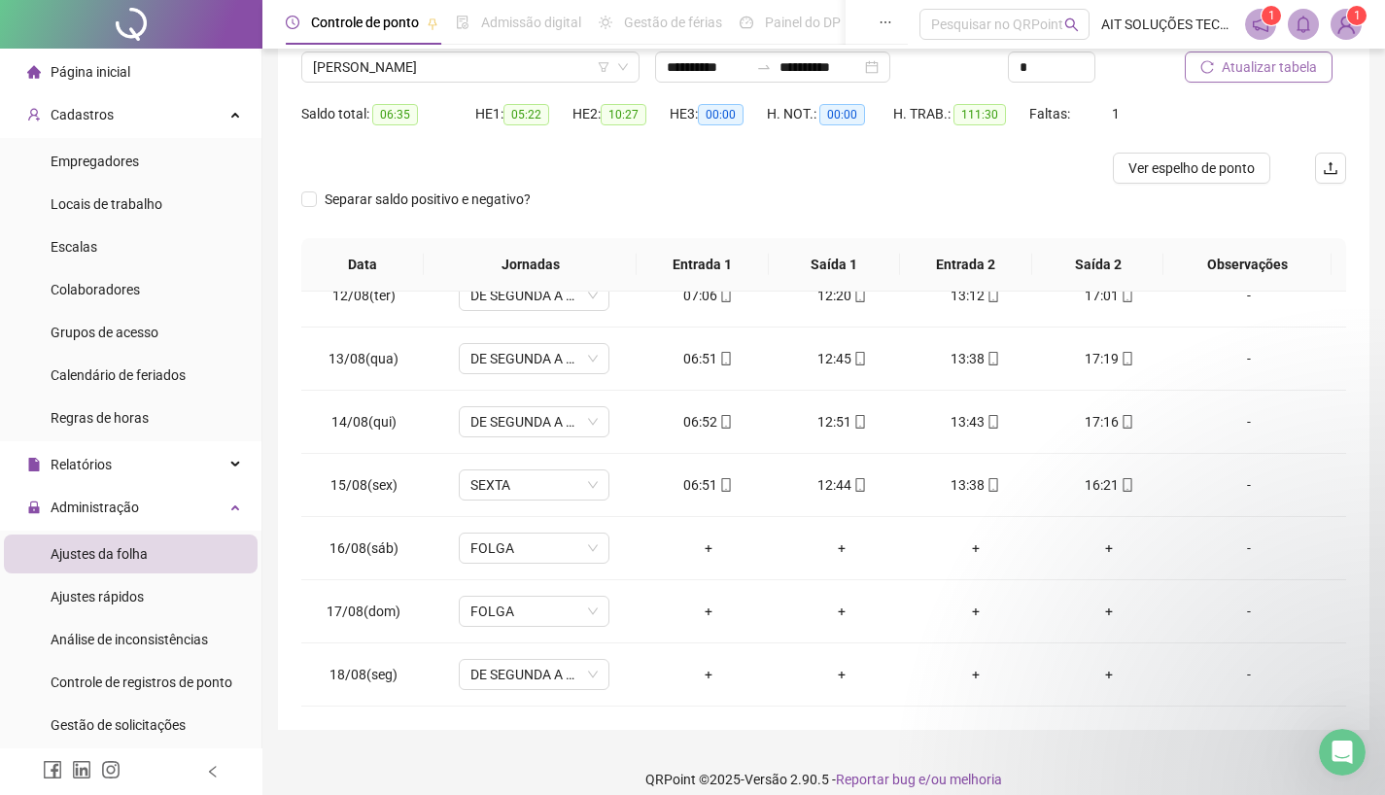
scroll to position [175, 0]
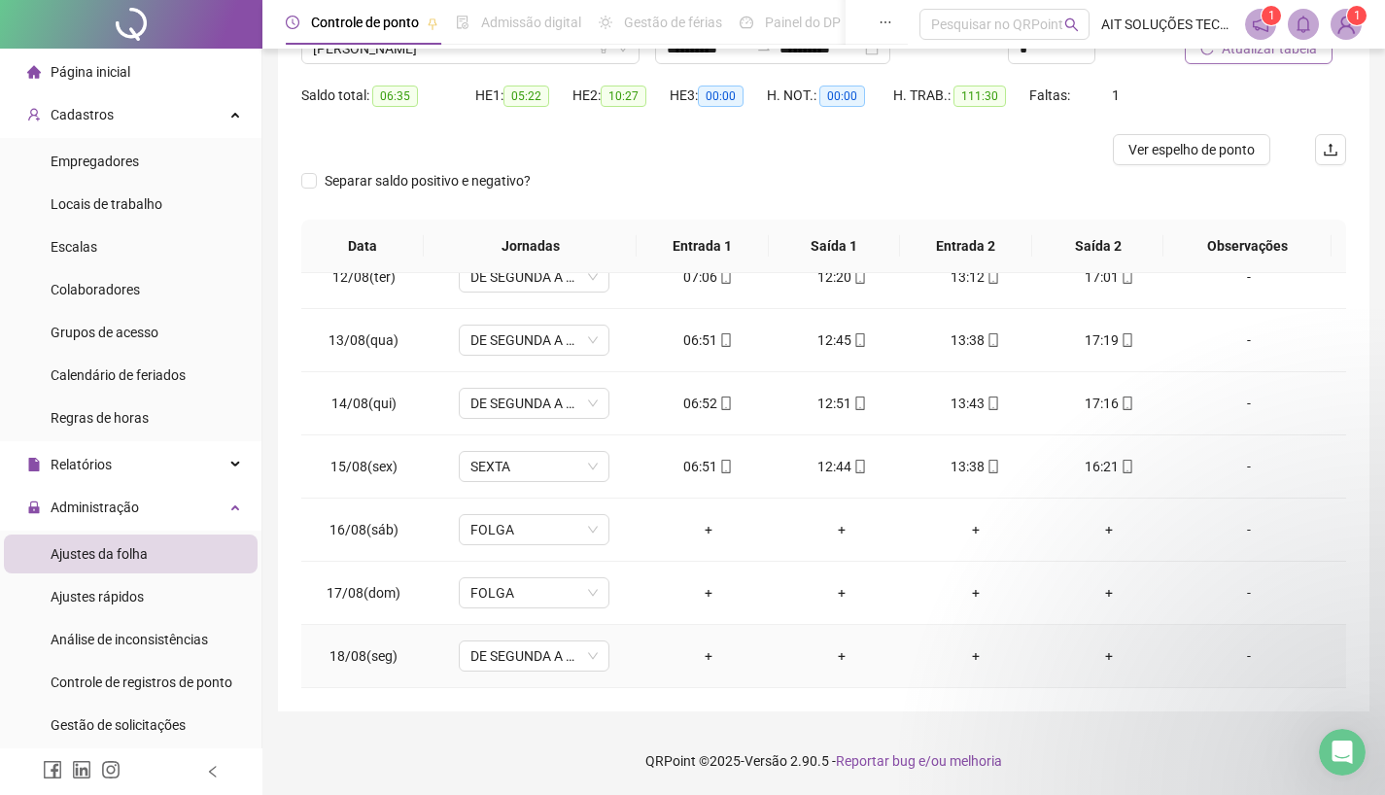
click at [699, 655] on div "+" at bounding box center [708, 655] width 103 height 21
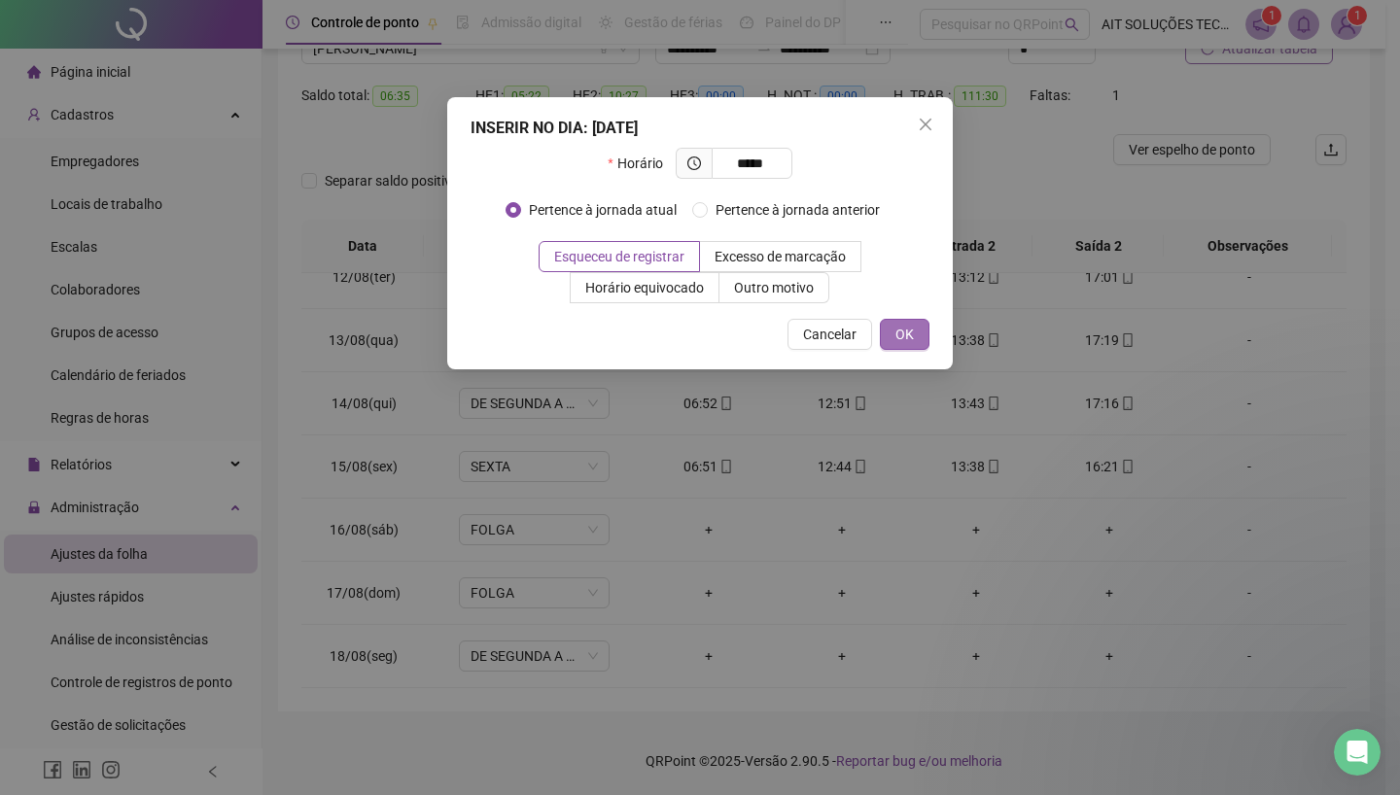
type input "*****"
click at [916, 338] on button "OK" at bounding box center [905, 334] width 50 height 31
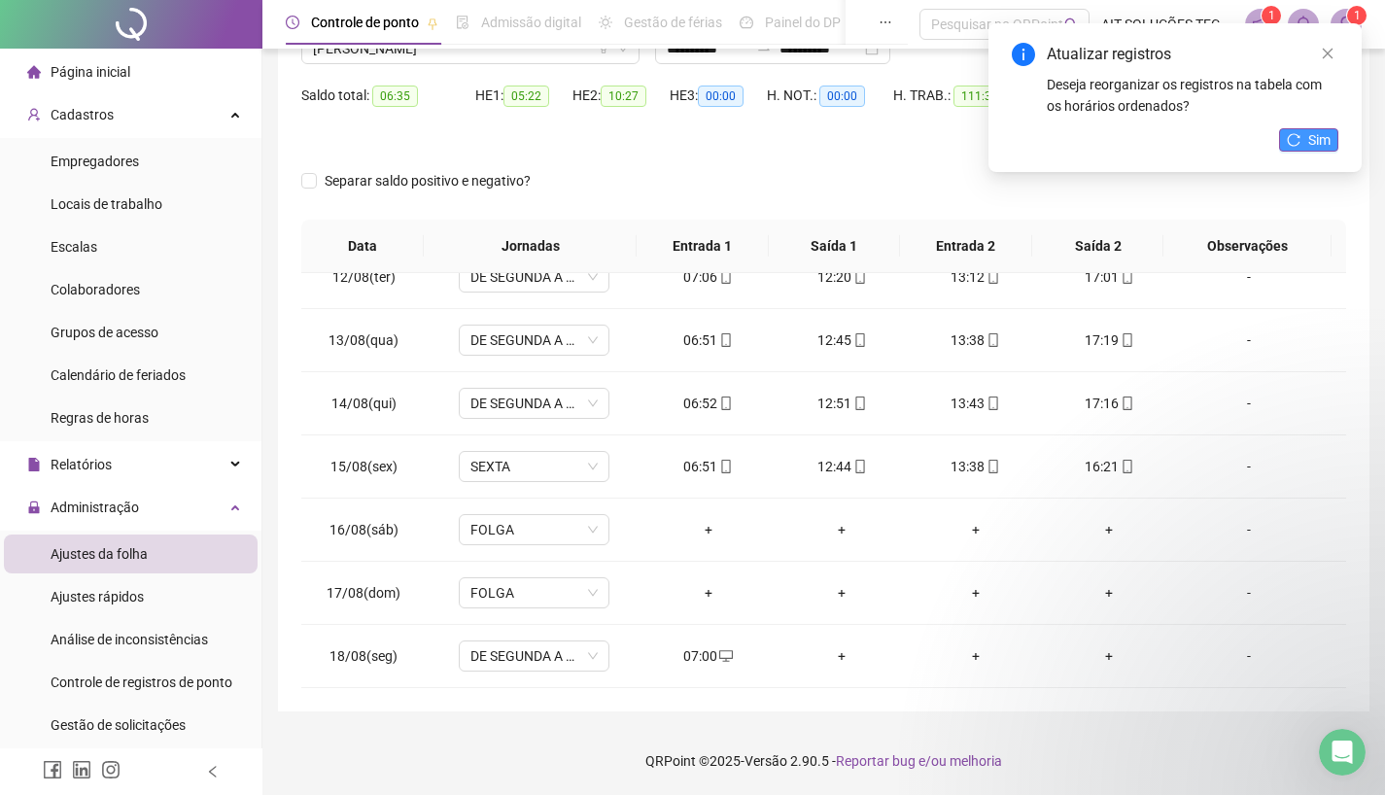
click at [1314, 136] on span "Sim" at bounding box center [1319, 139] width 22 height 21
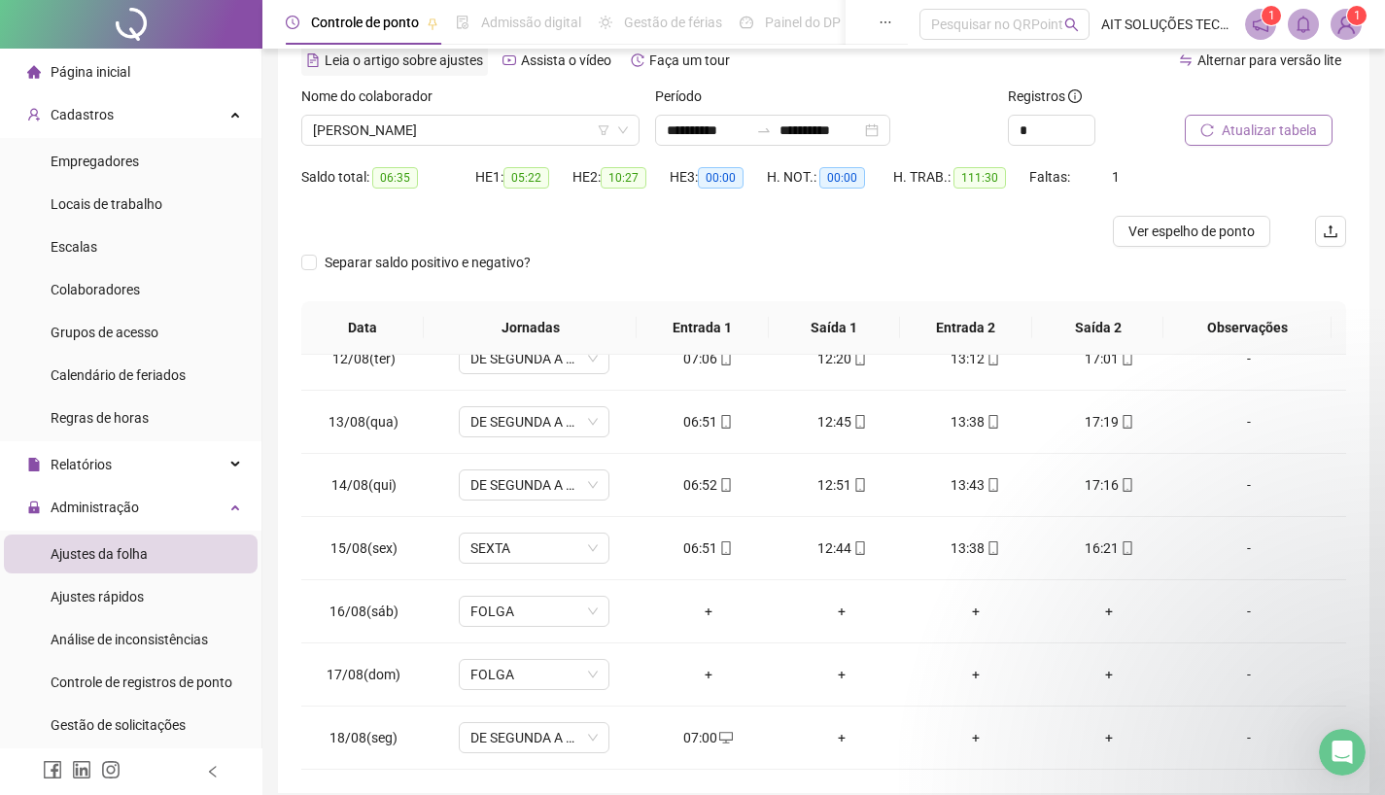
scroll to position [0, 0]
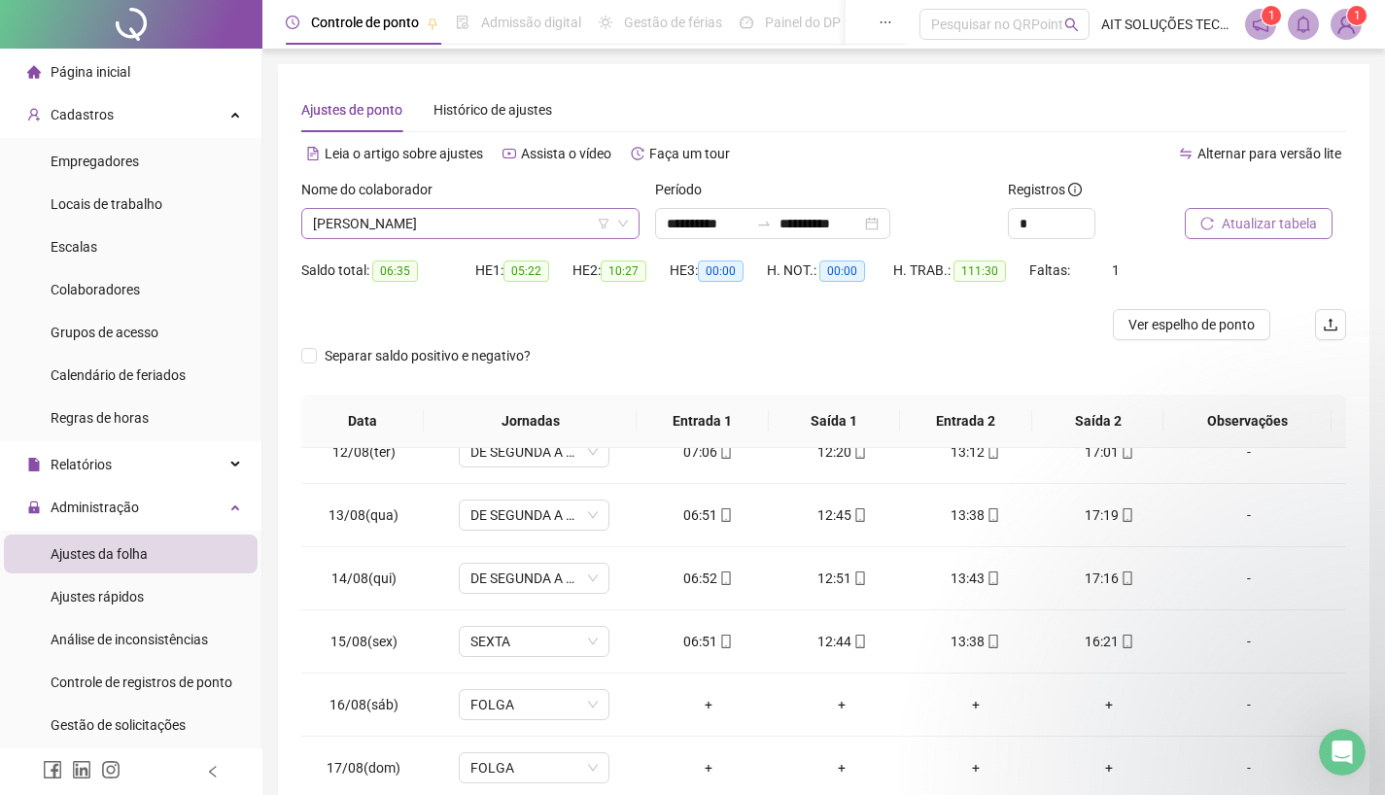
click at [484, 209] on span "[PERSON_NAME]" at bounding box center [470, 223] width 315 height 29
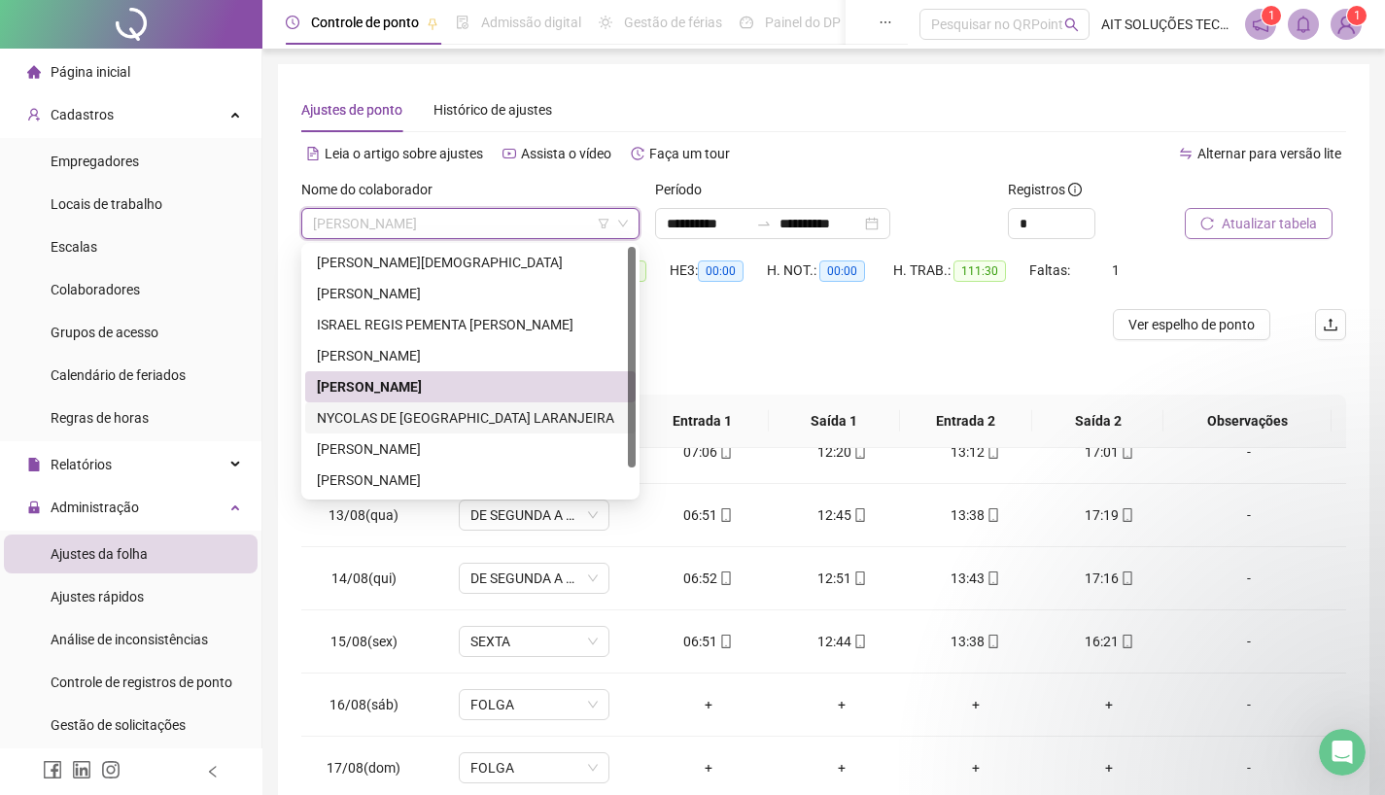
click at [436, 414] on div "NYCOLAS DE [GEOGRAPHIC_DATA] LARANJEIRA" at bounding box center [470, 417] width 307 height 21
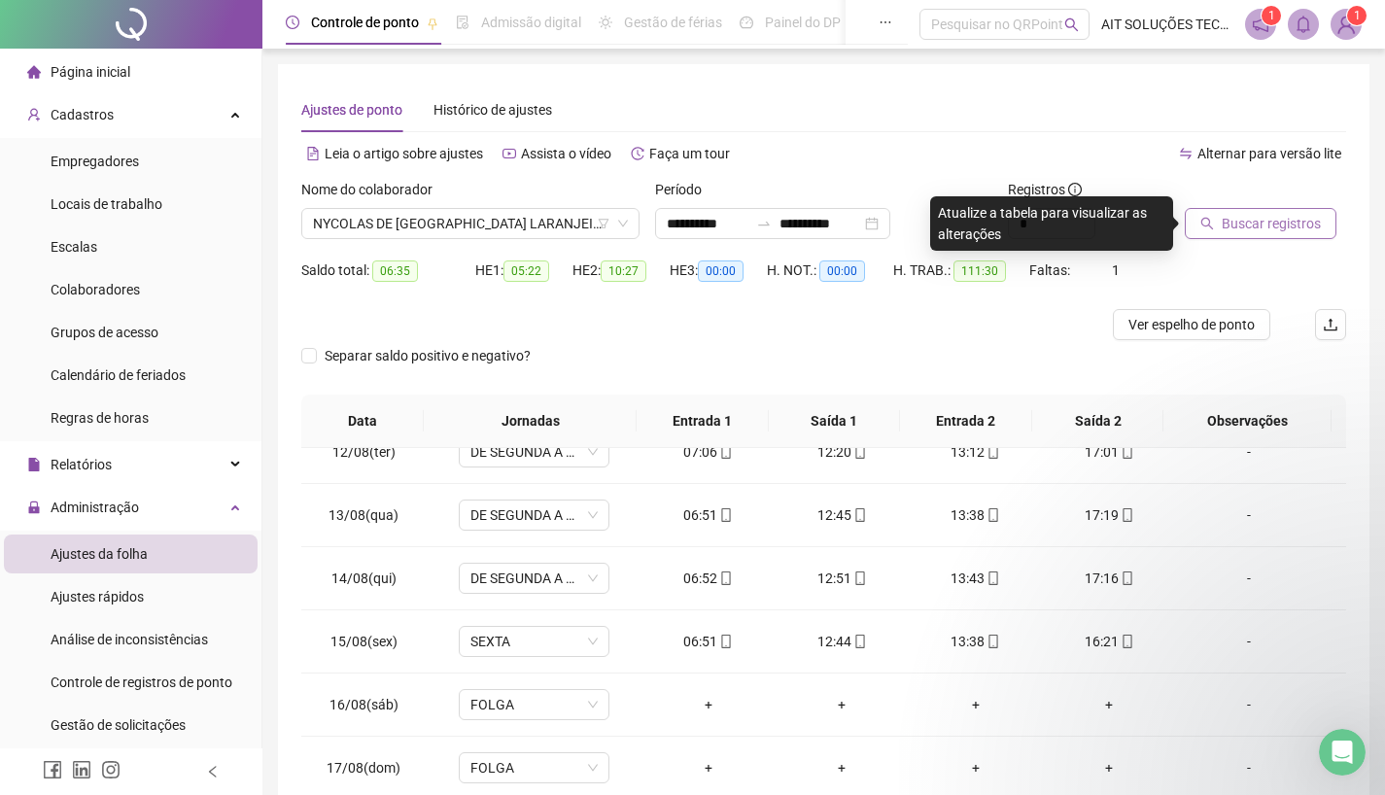
click at [1262, 225] on span "Buscar registros" at bounding box center [1271, 223] width 99 height 21
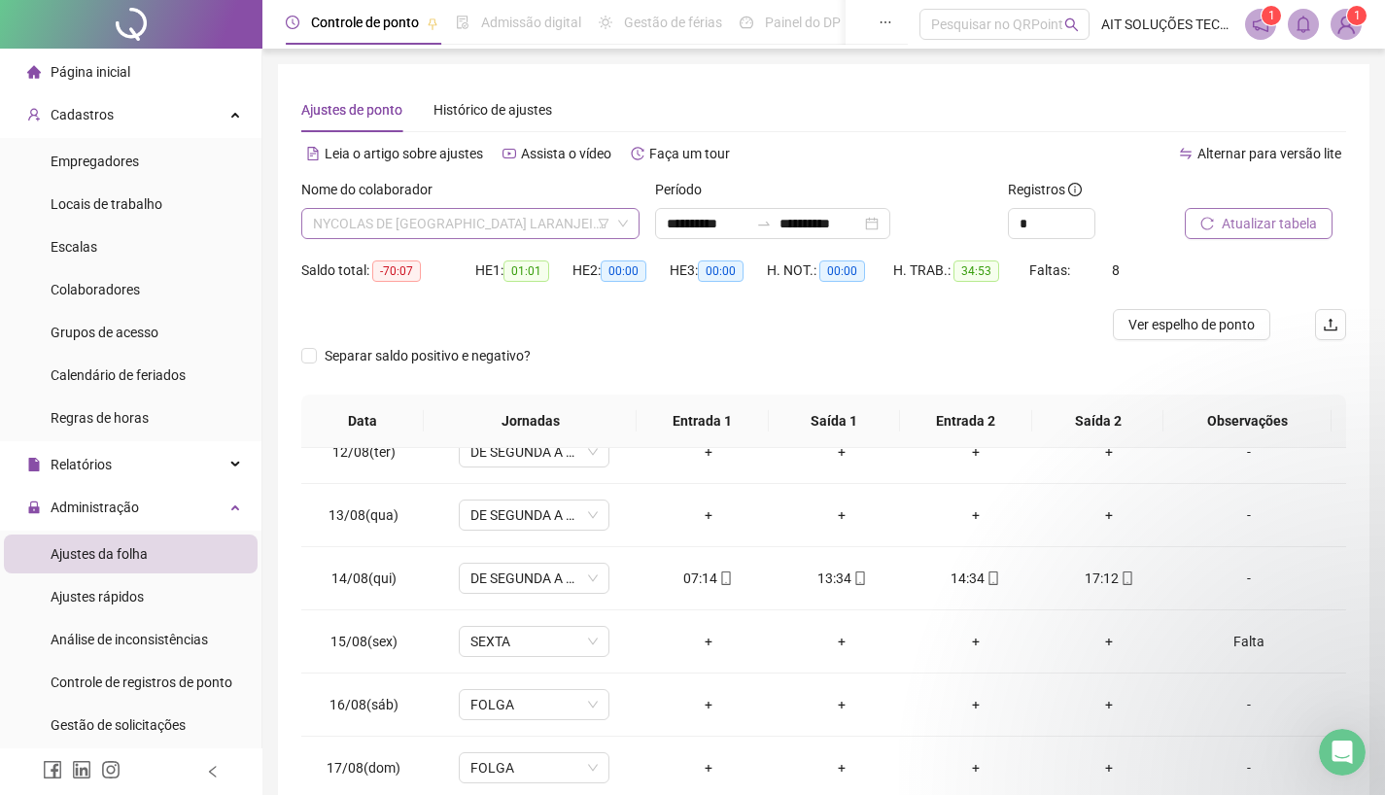
click at [573, 226] on span "NYCOLAS DE [GEOGRAPHIC_DATA] LARANJEIRA" at bounding box center [470, 223] width 315 height 29
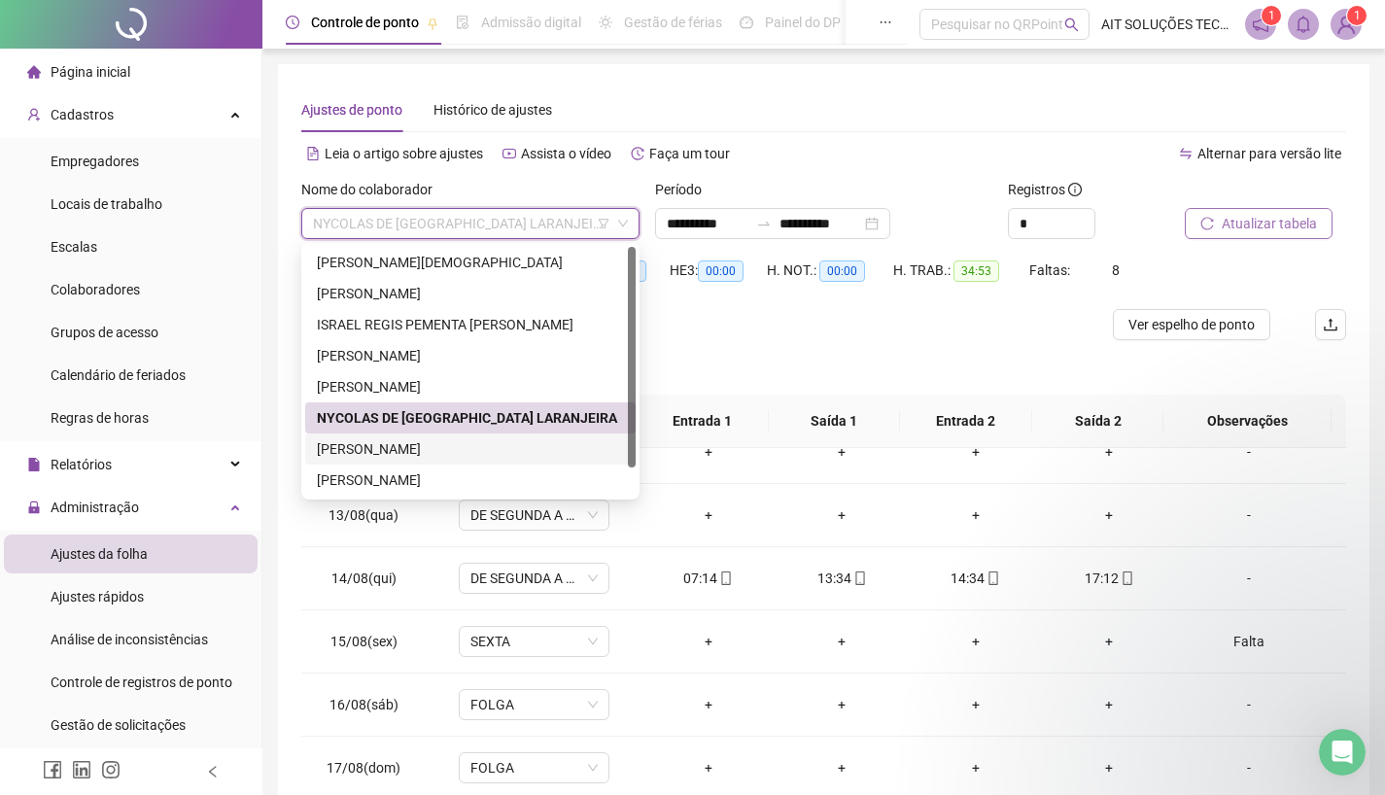
click at [457, 441] on div "[PERSON_NAME]" at bounding box center [470, 448] width 307 height 21
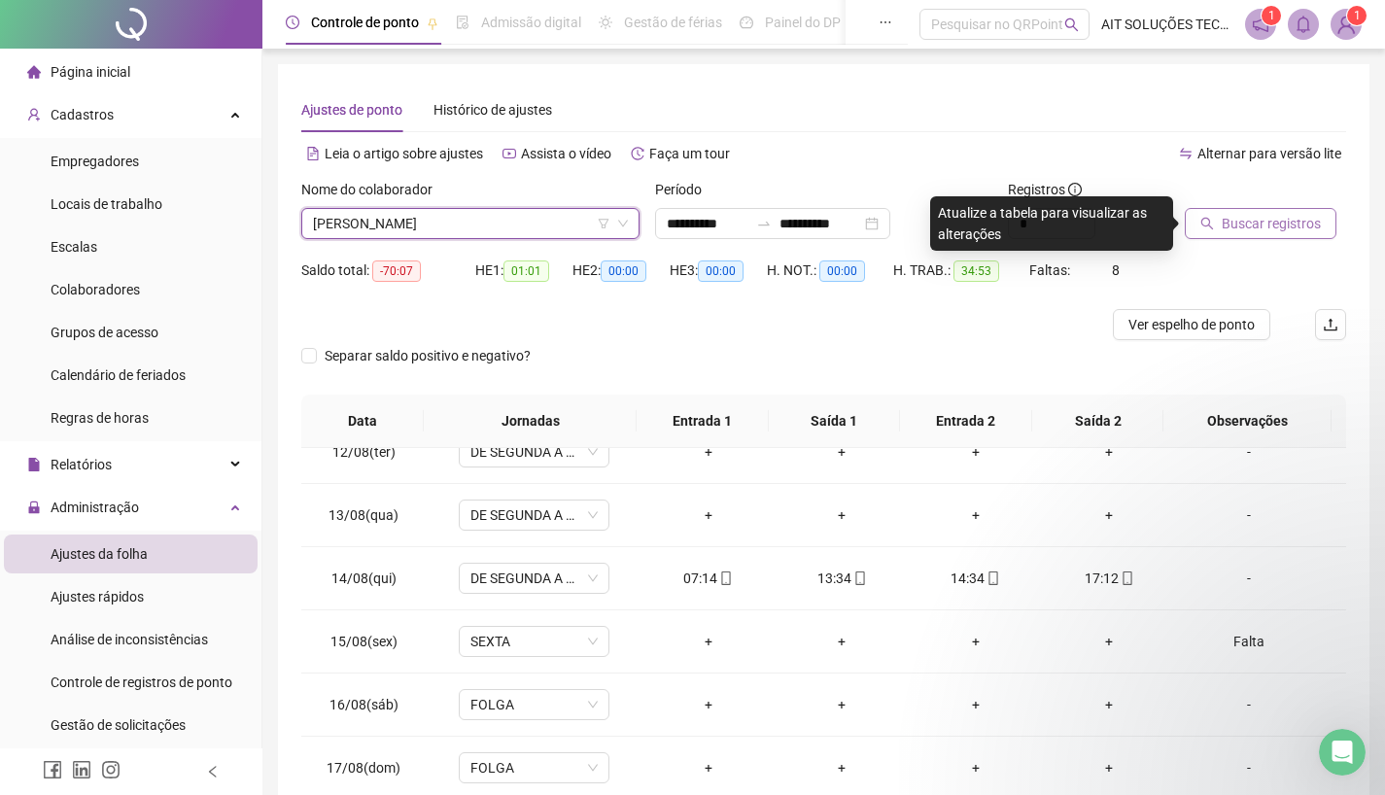
click at [1247, 224] on span "Buscar registros" at bounding box center [1271, 223] width 99 height 21
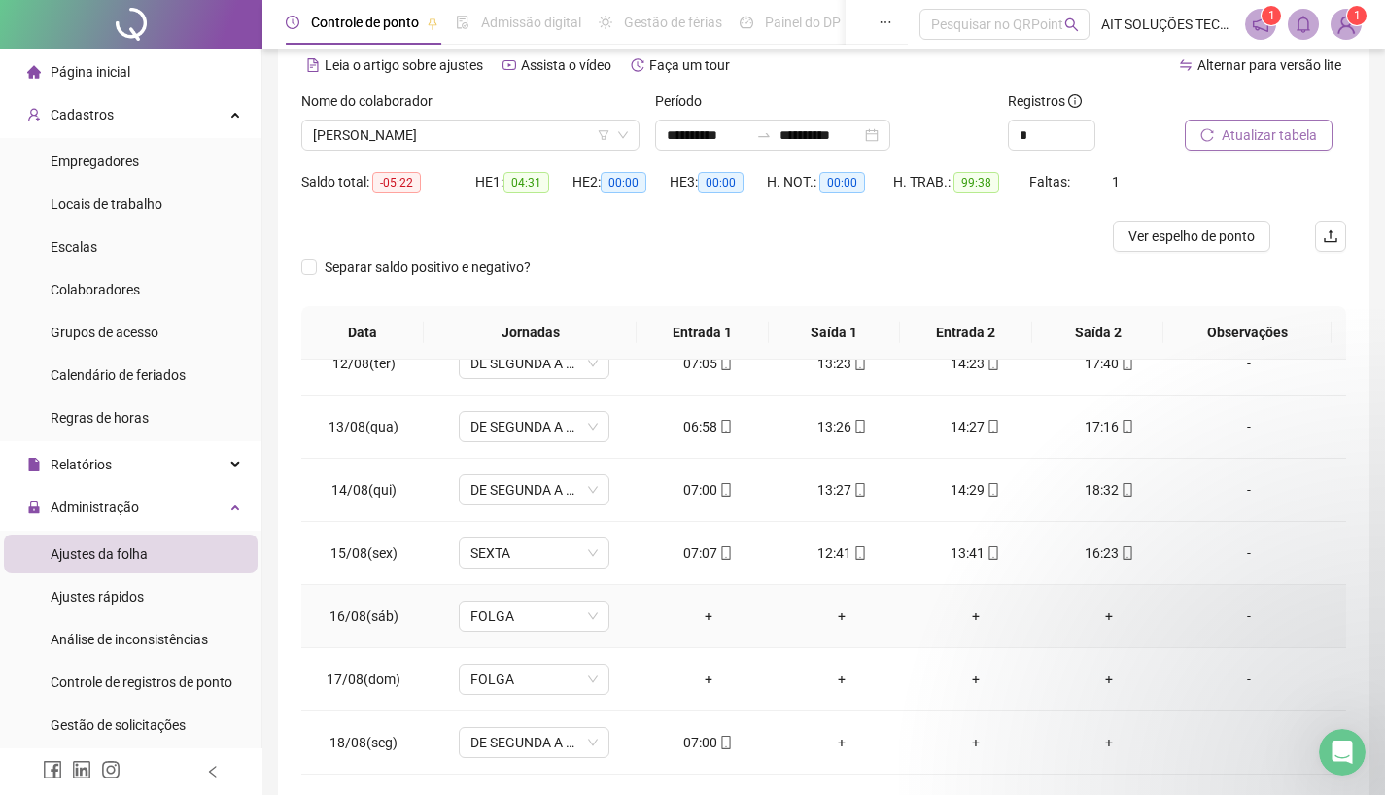
scroll to position [175, 0]
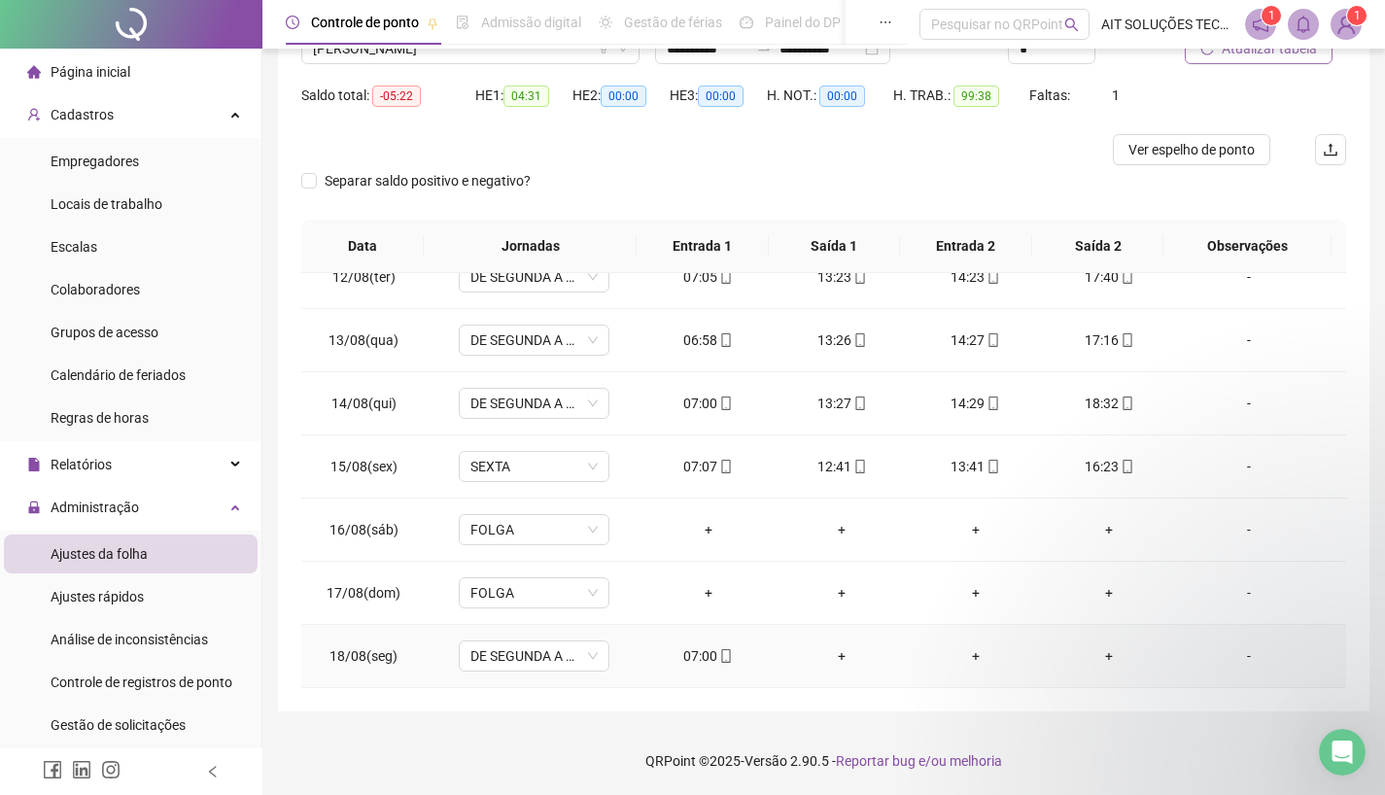
click at [701, 650] on div "07:00" at bounding box center [708, 655] width 103 height 21
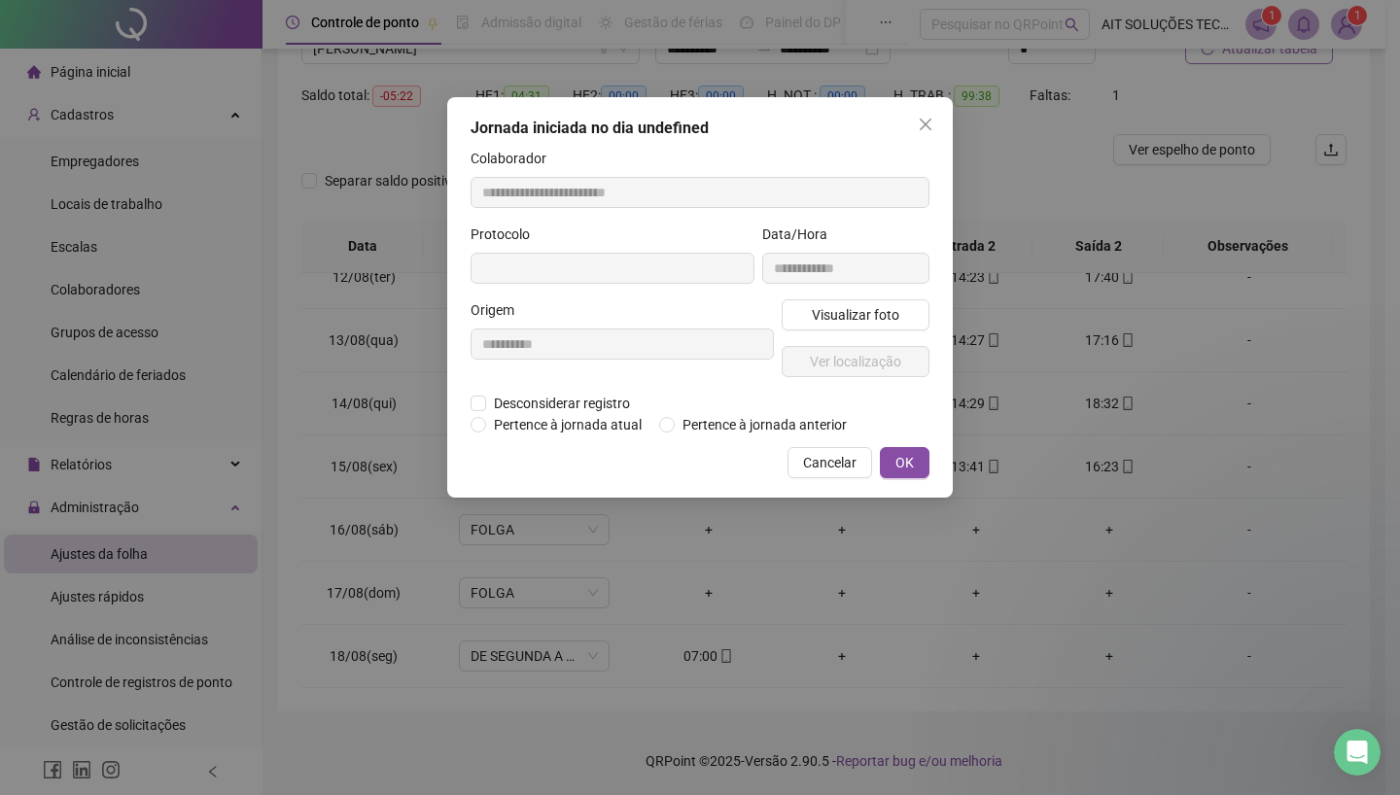
type input "**********"
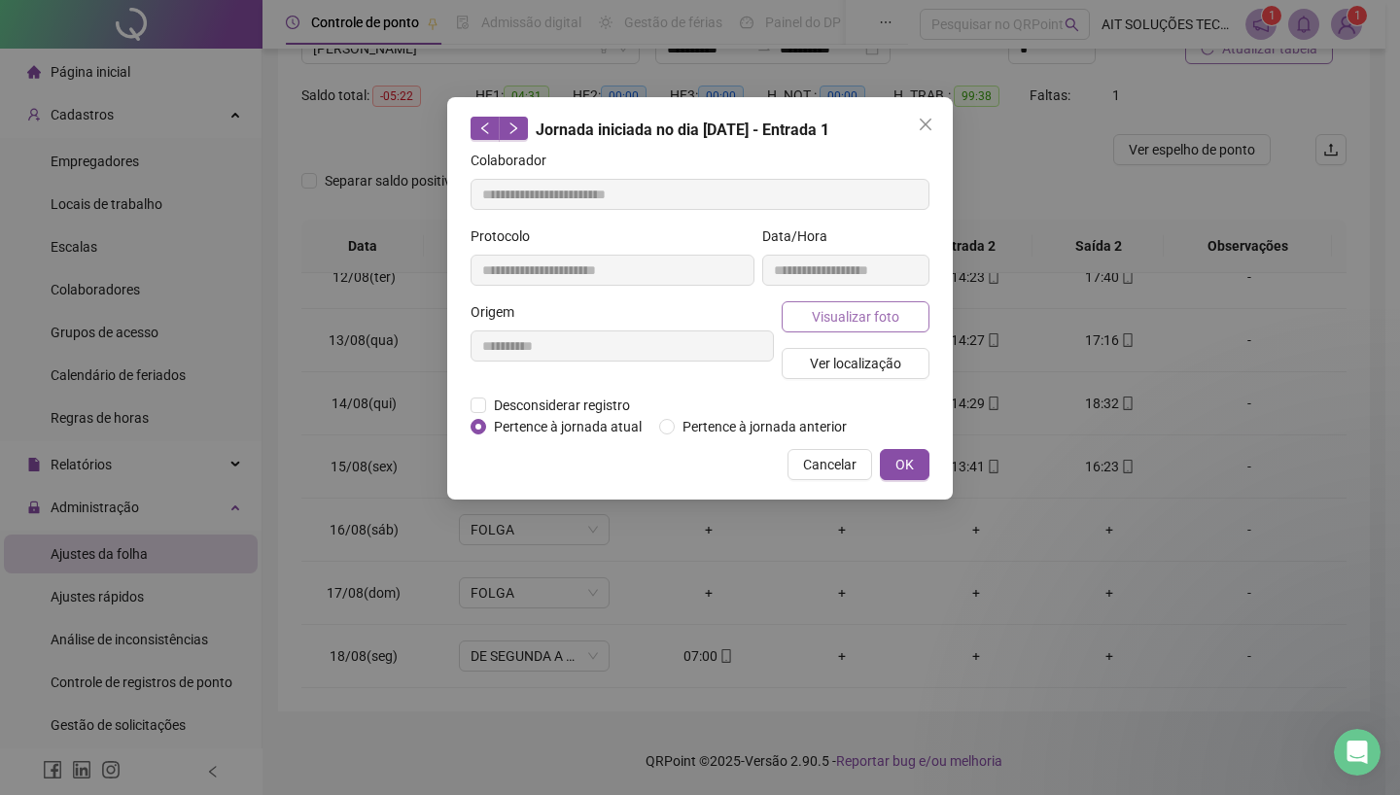
click at [852, 313] on span "Visualizar foto" at bounding box center [855, 316] width 87 height 21
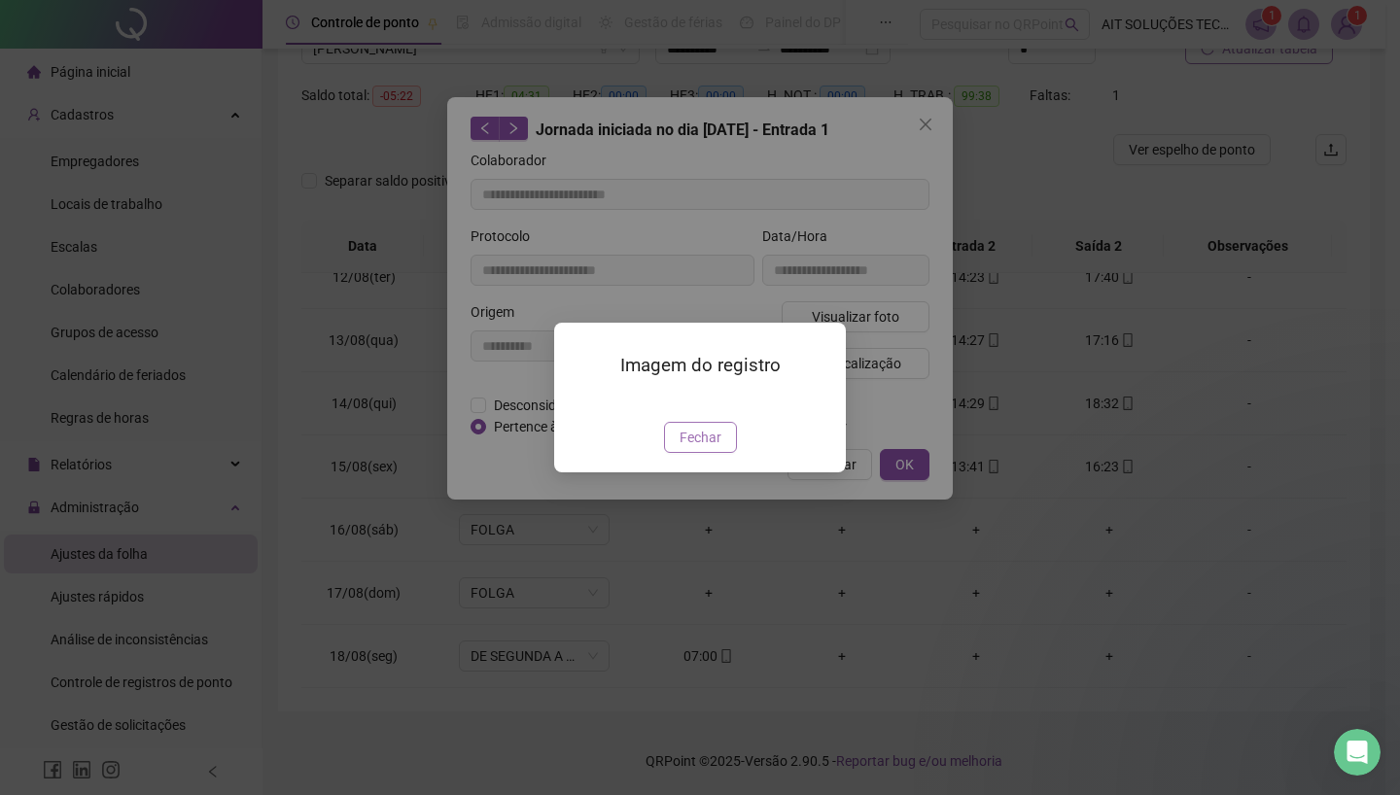
click at [702, 448] on span "Fechar" at bounding box center [700, 437] width 42 height 21
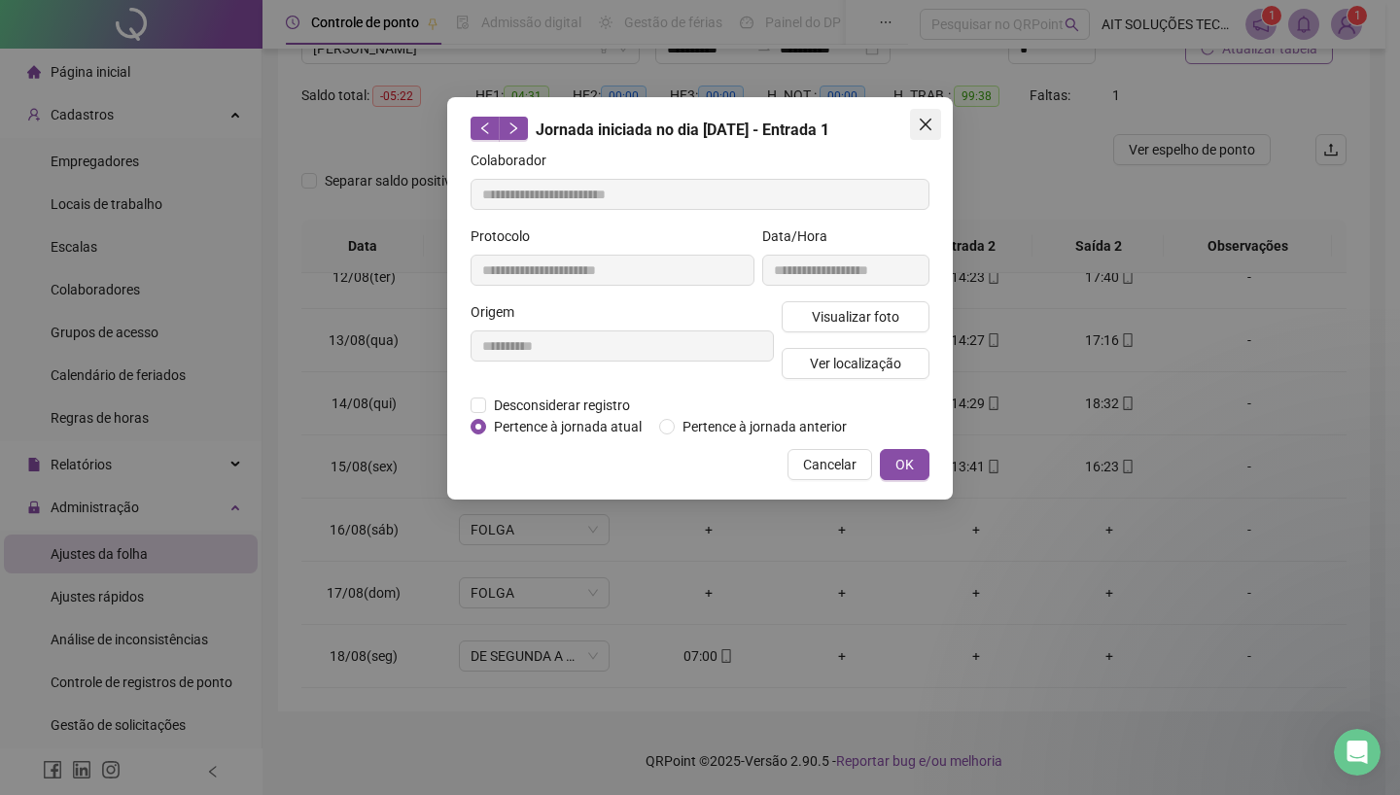
click at [919, 114] on button "Close" at bounding box center [925, 124] width 31 height 31
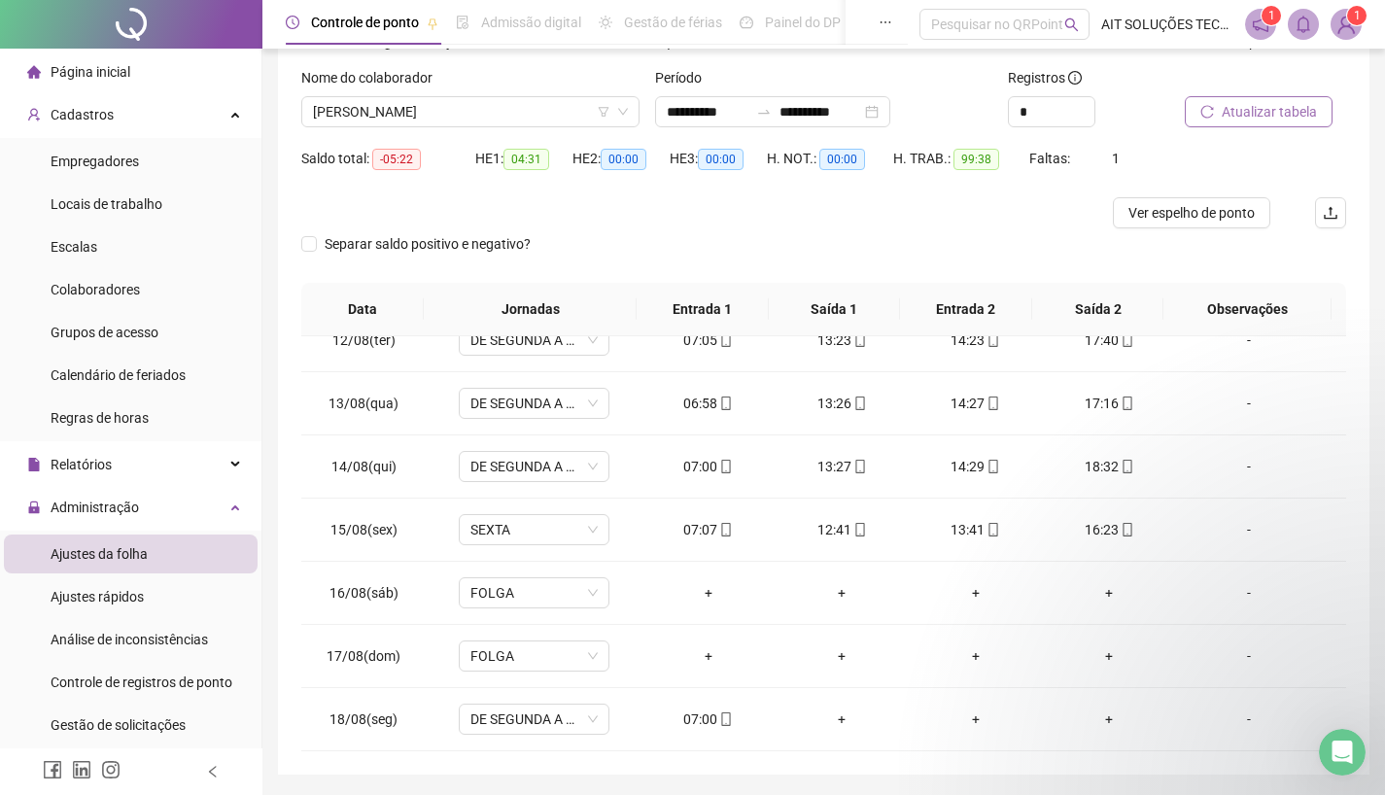
scroll to position [78, 0]
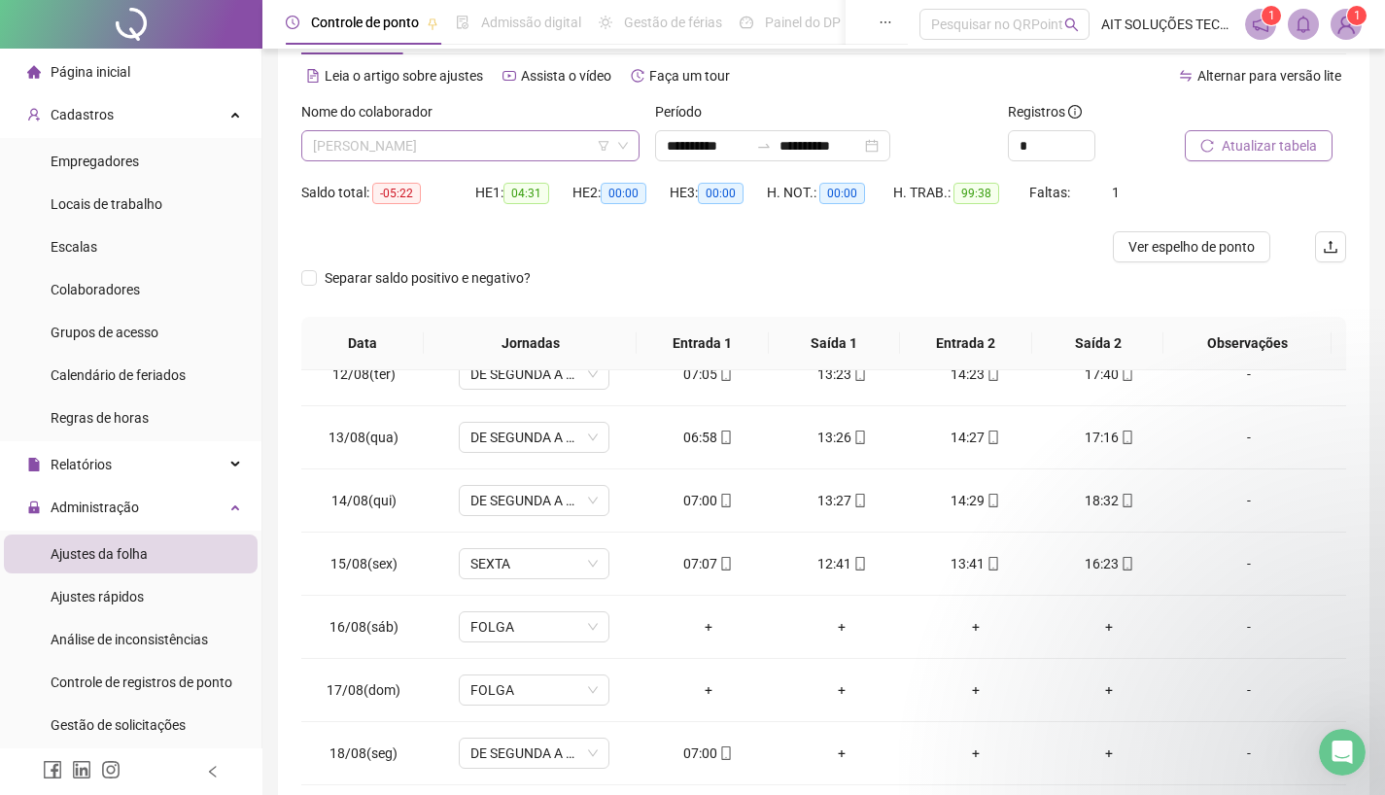
click at [518, 139] on span "[PERSON_NAME]" at bounding box center [470, 145] width 315 height 29
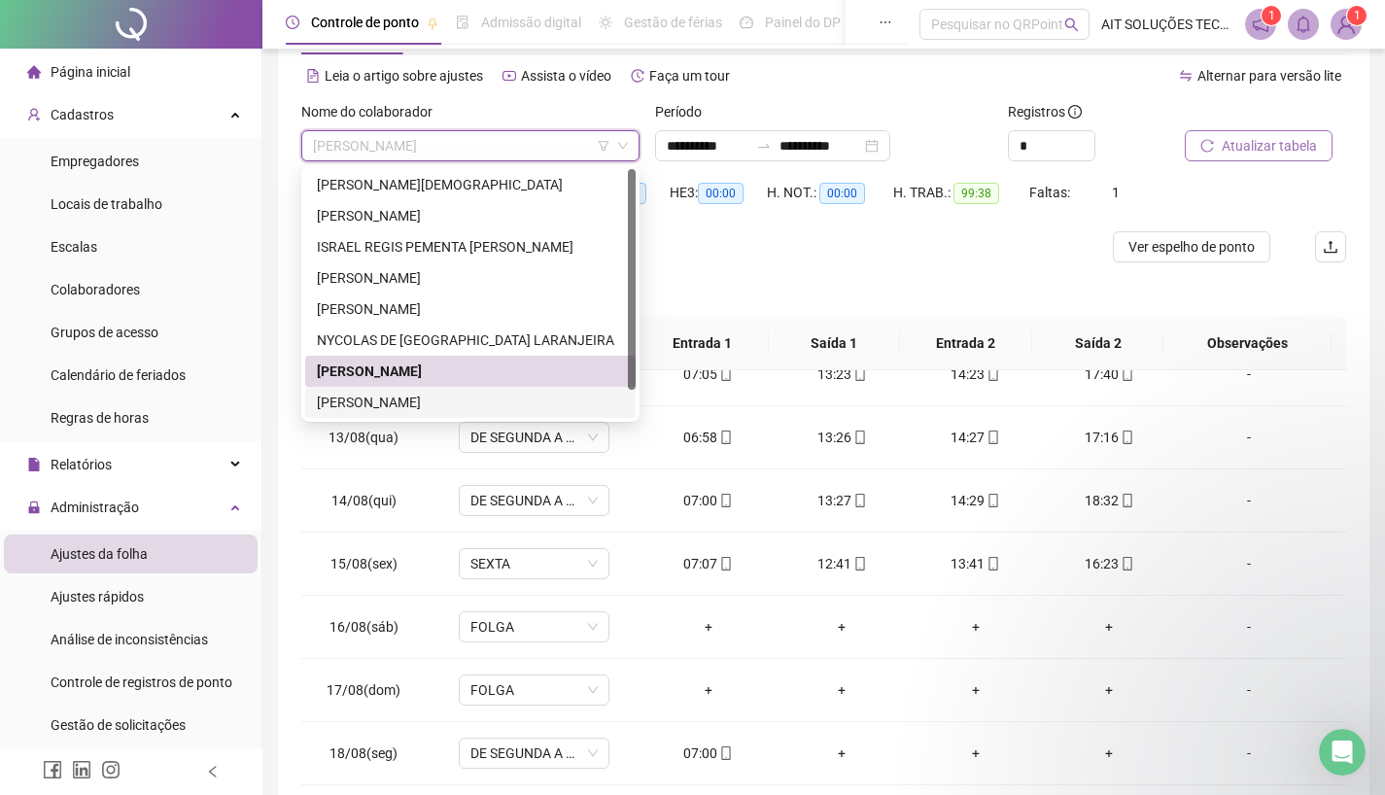
click at [432, 397] on div "[PERSON_NAME]" at bounding box center [470, 402] width 307 height 21
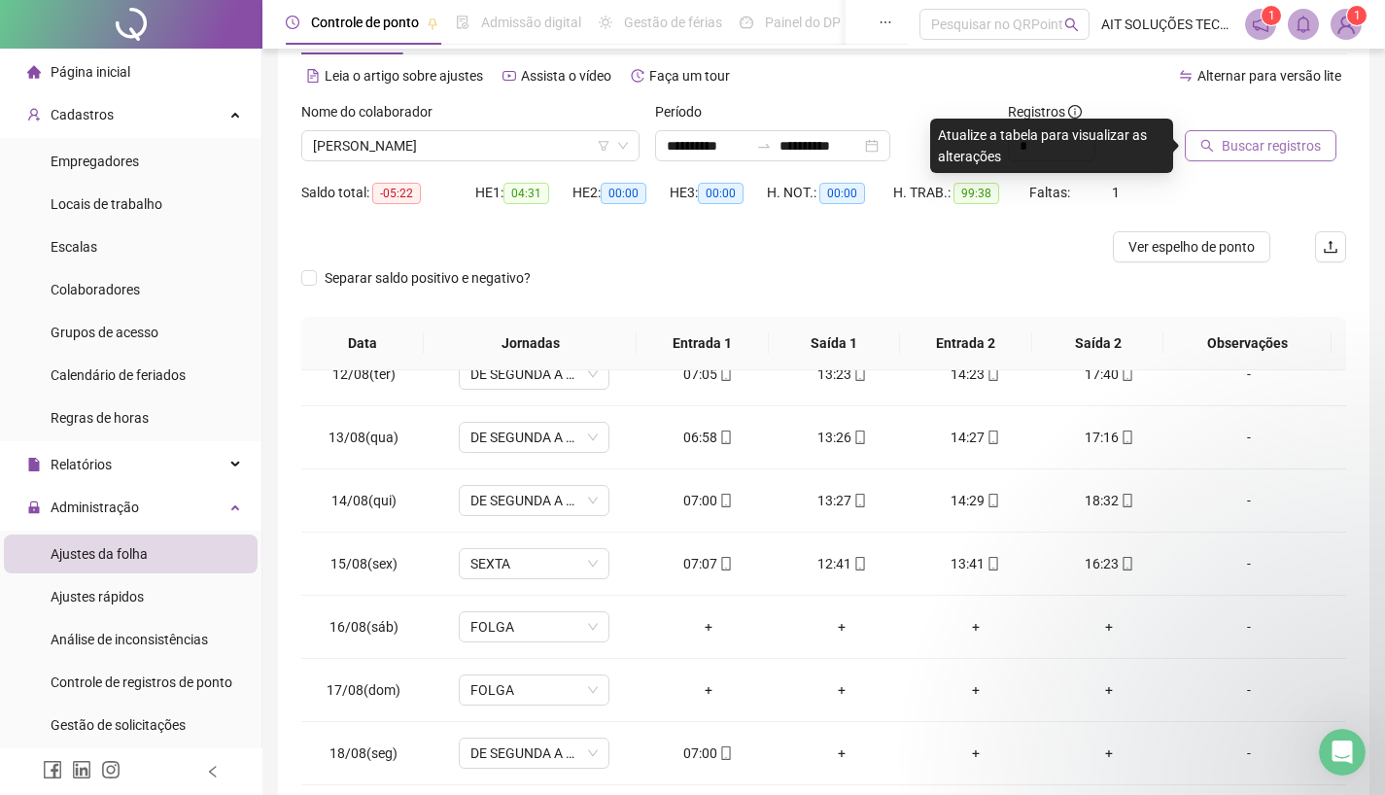
click at [1262, 144] on span "Buscar registros" at bounding box center [1271, 145] width 99 height 21
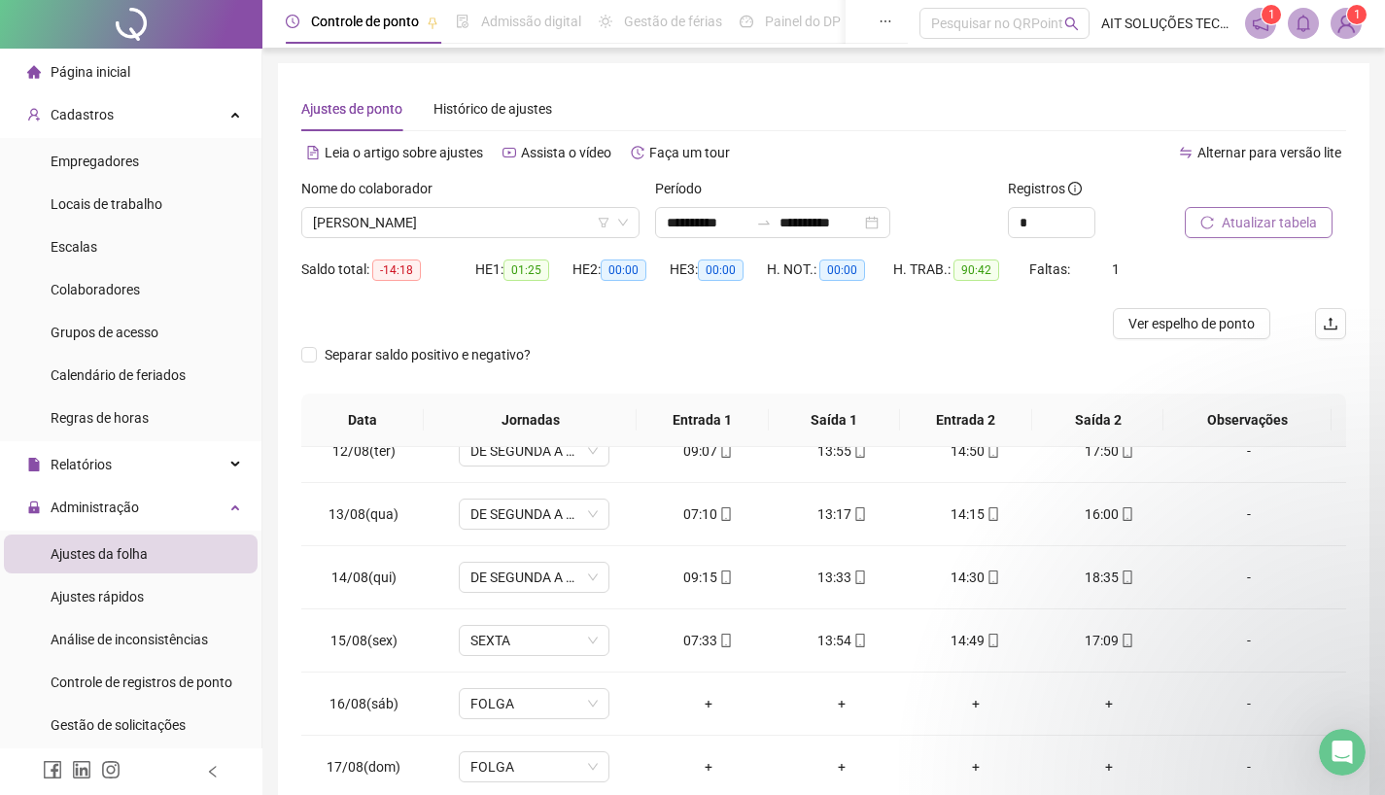
scroll to position [0, 0]
click at [529, 227] on span "[PERSON_NAME]" at bounding box center [470, 223] width 315 height 29
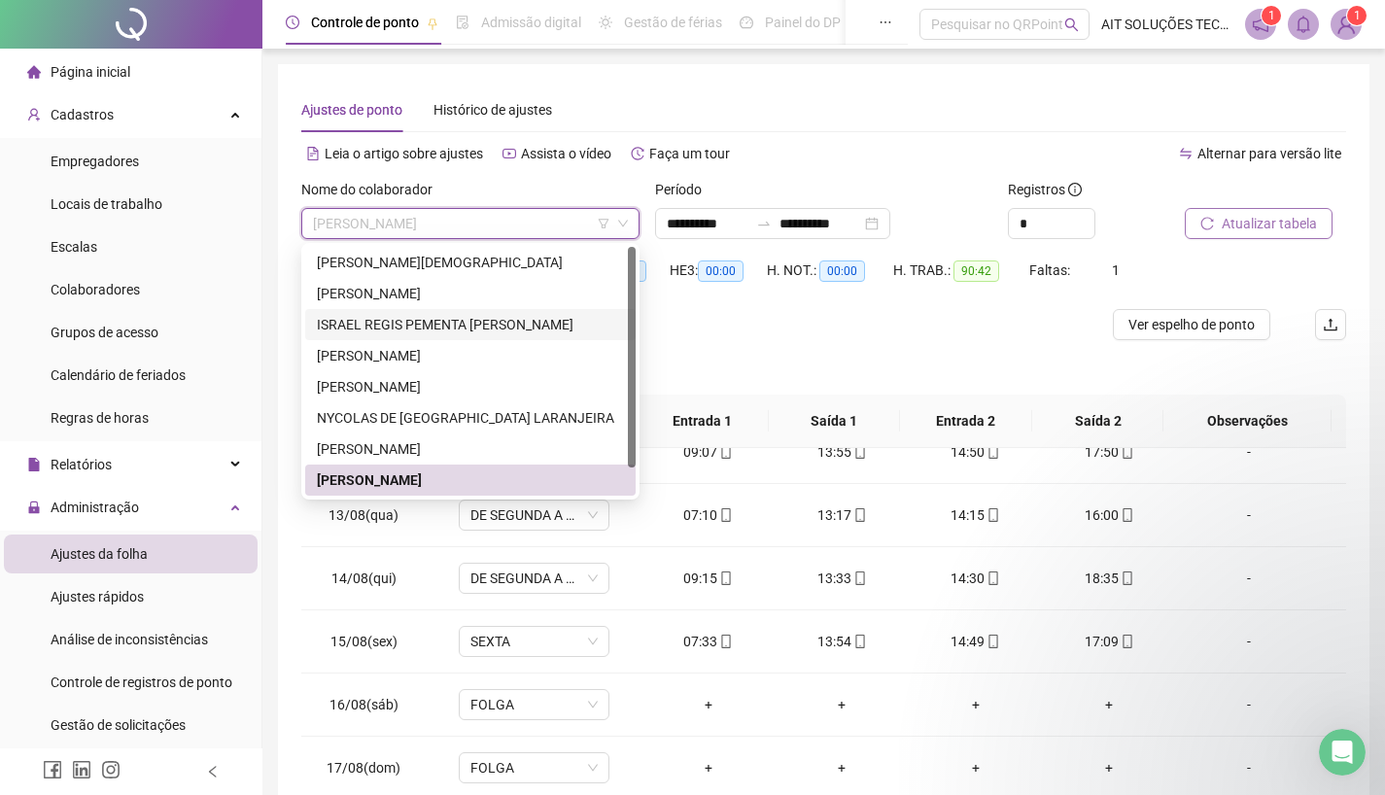
scroll to position [31, 0]
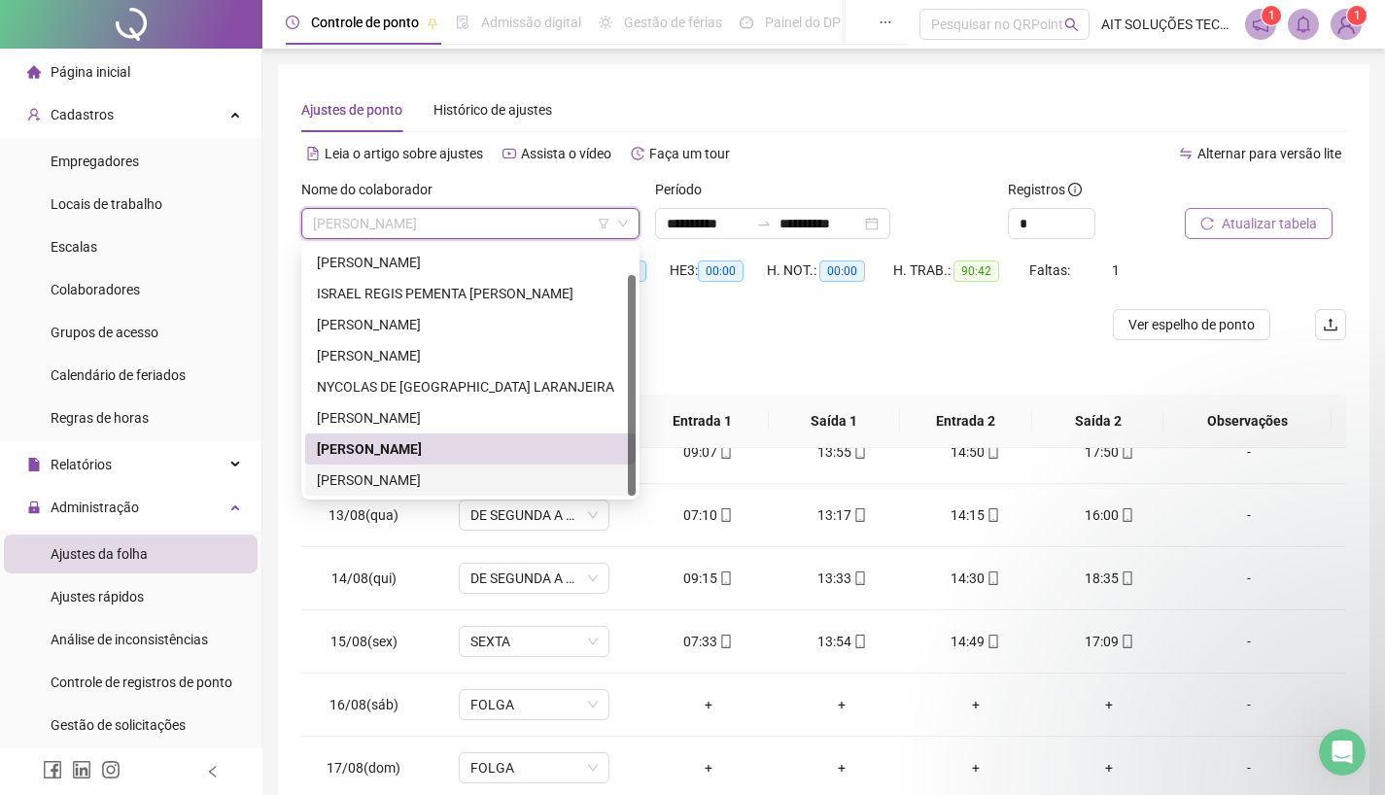
click at [468, 476] on div "[PERSON_NAME]" at bounding box center [470, 480] width 307 height 21
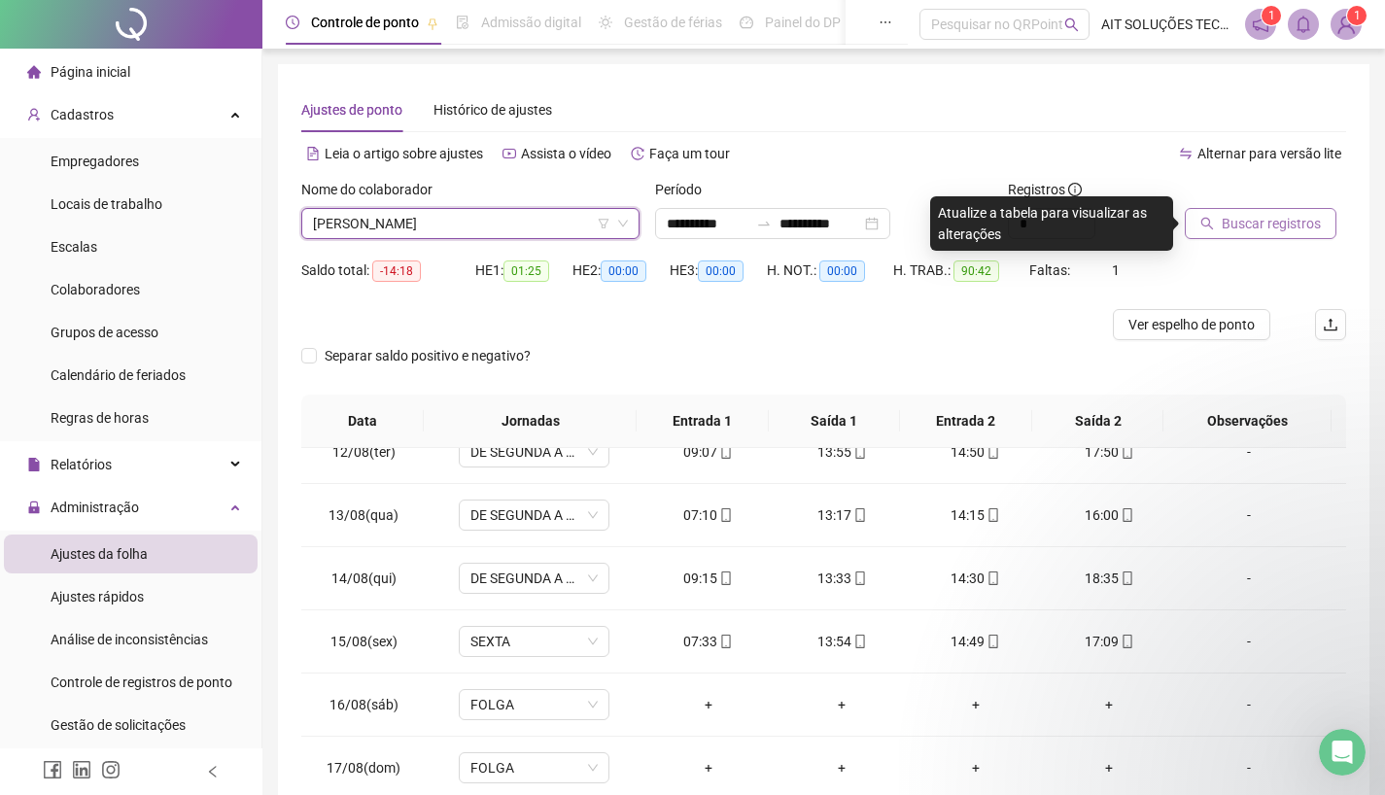
click at [1238, 214] on span "Buscar registros" at bounding box center [1271, 223] width 99 height 21
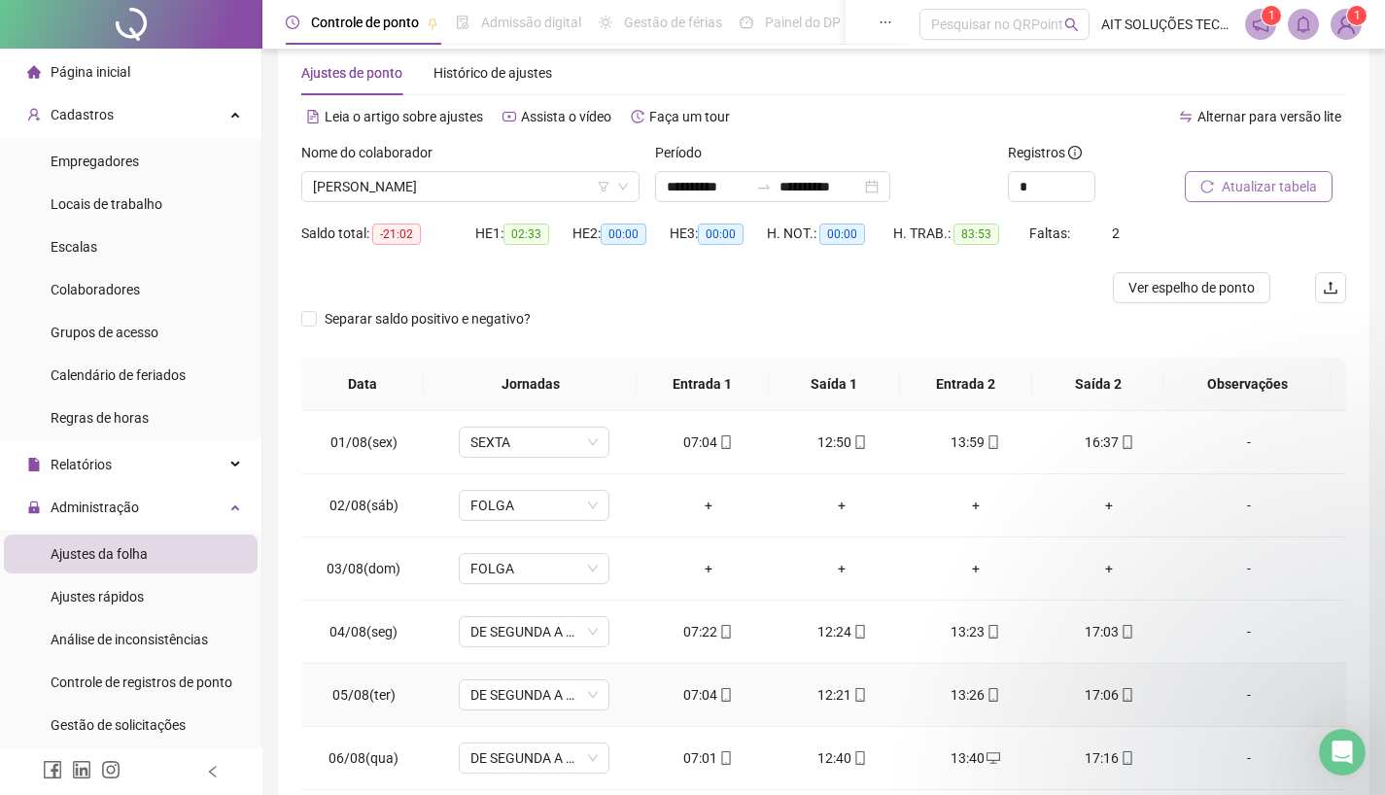
scroll to position [0, 0]
